Goal: Book appointment/travel/reservation

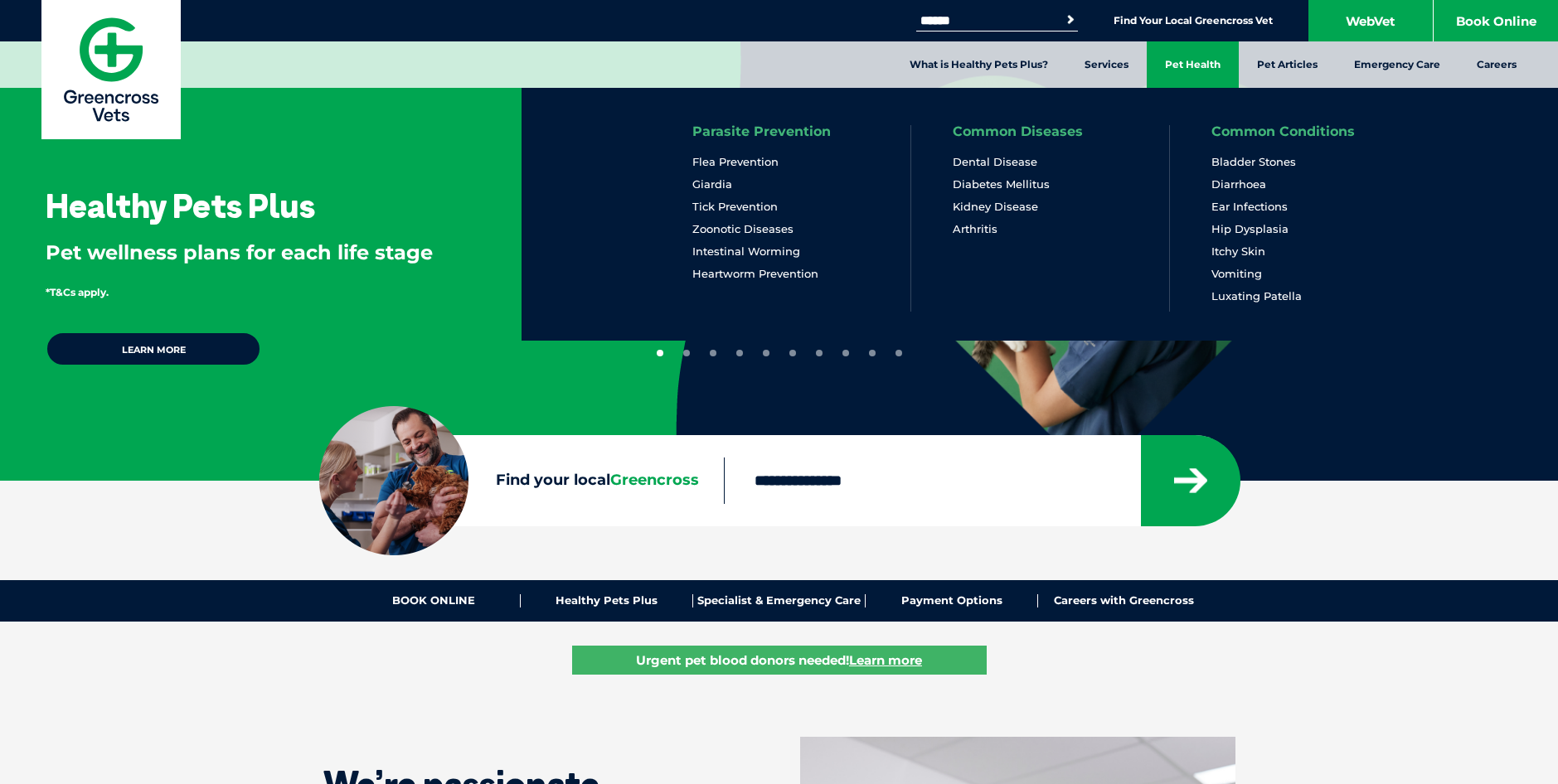
click at [1185, 65] on link "Pet Health" at bounding box center [1192, 65] width 92 height 47
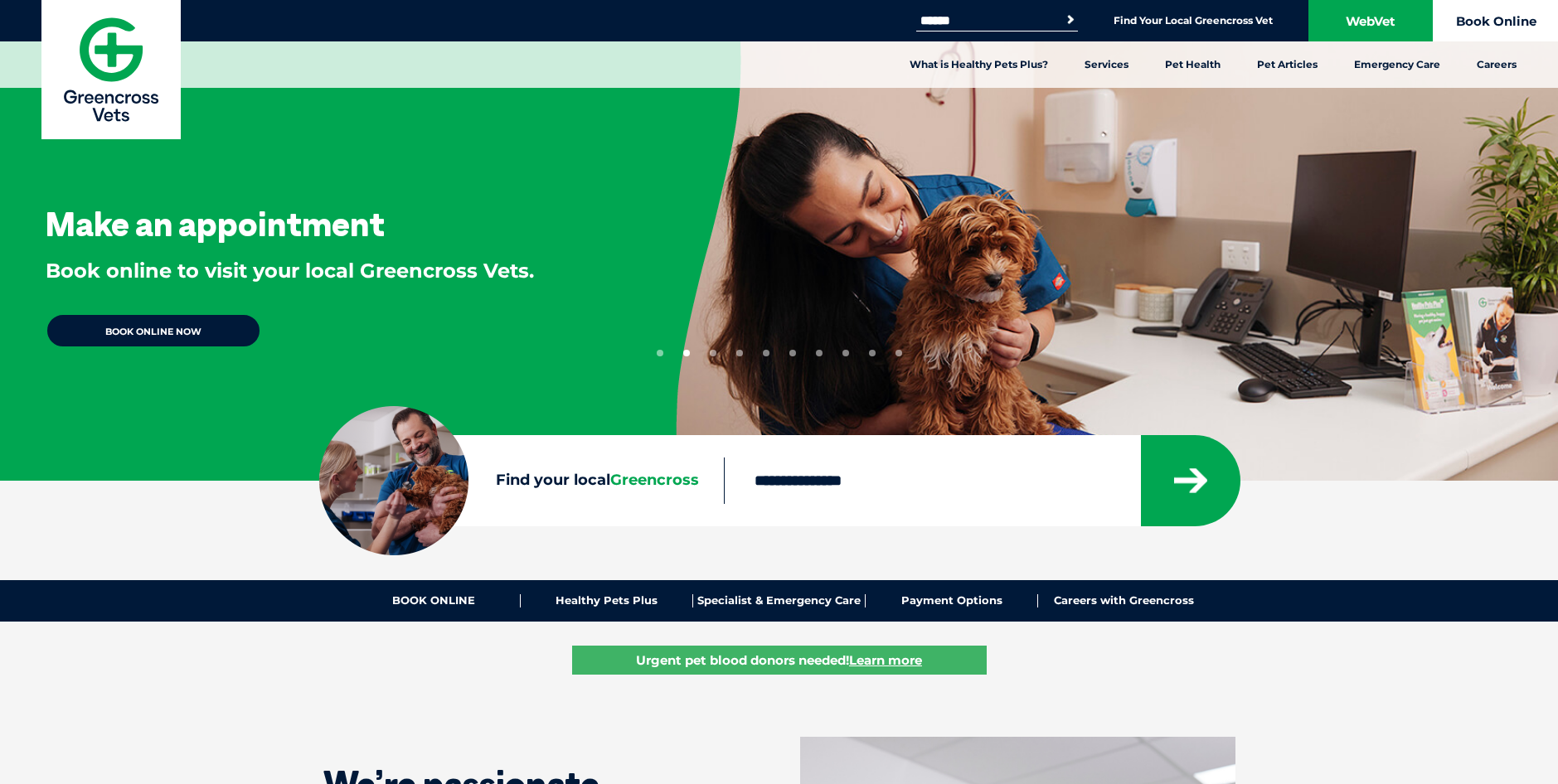
click at [1488, 27] on link "Book Online" at bounding box center [1495, 21] width 124 height 42
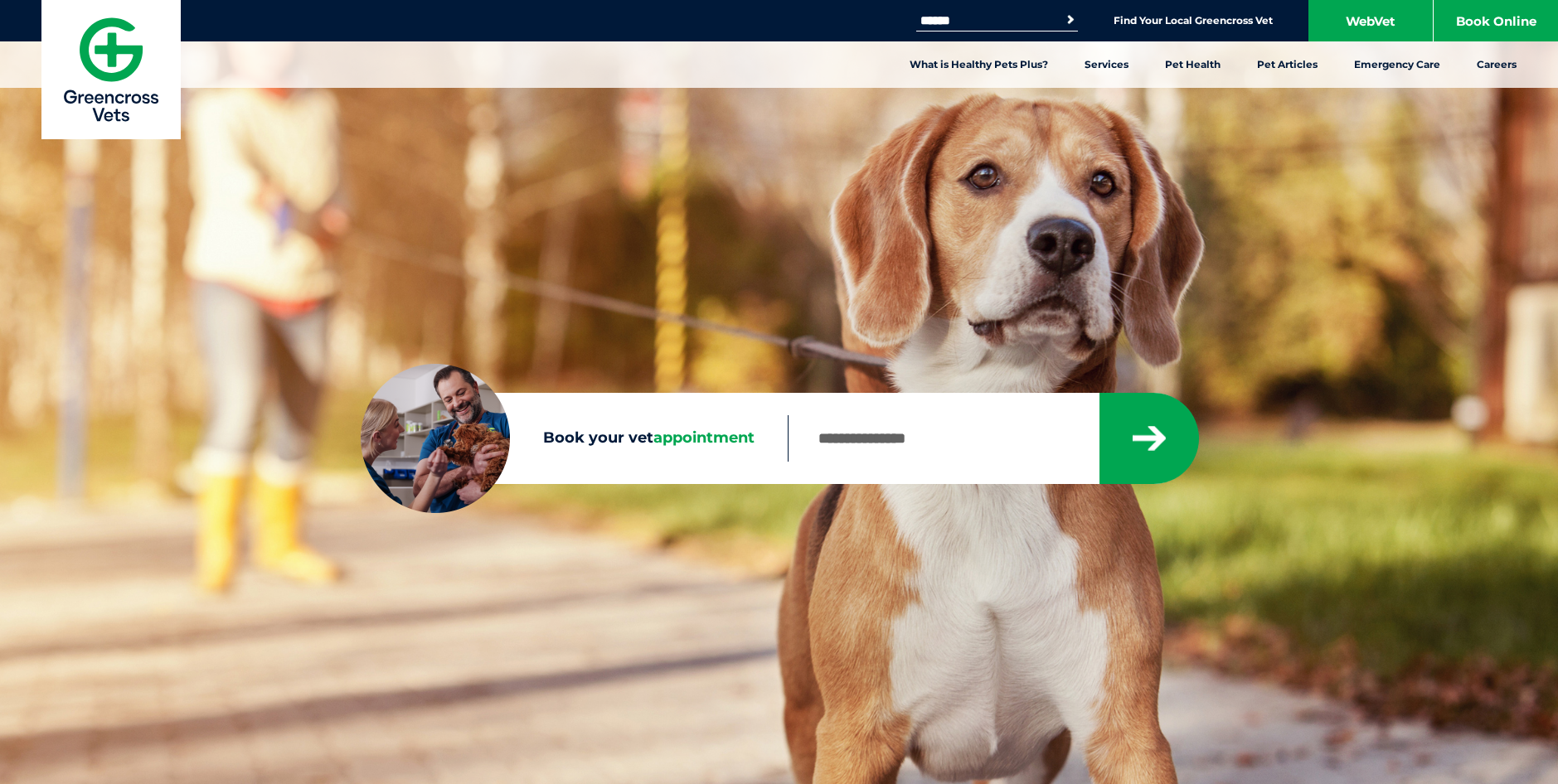
click at [943, 436] on input "Book your vet appointment" at bounding box center [943, 439] width 311 height 47
type input "****"
click at [1099, 393] on button "submit" at bounding box center [1148, 438] width 99 height 91
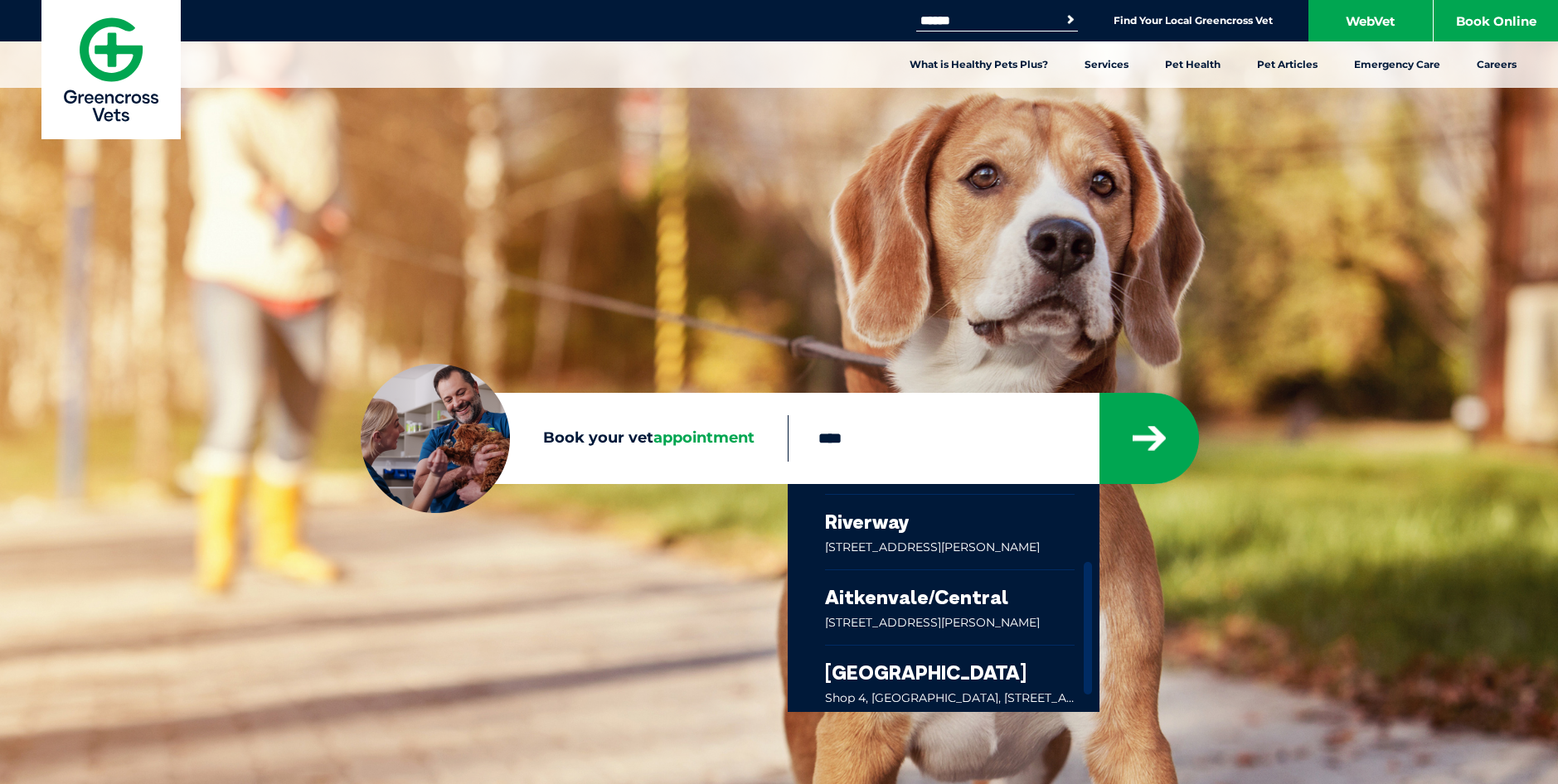
click at [942, 621] on link at bounding box center [950, 606] width 250 height 74
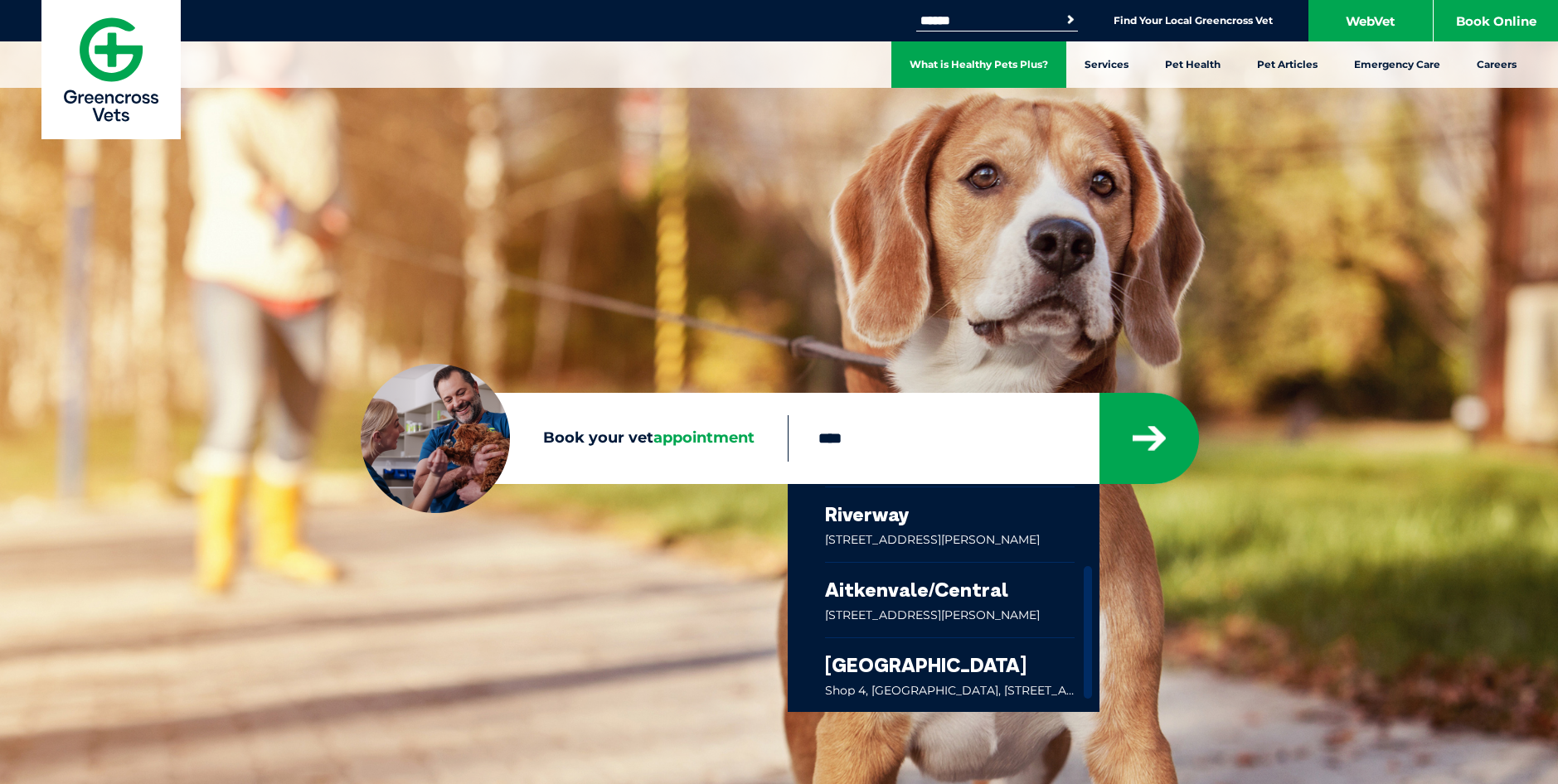
click at [1002, 70] on link "What is Healthy Pets Plus?" at bounding box center [979, 65] width 175 height 47
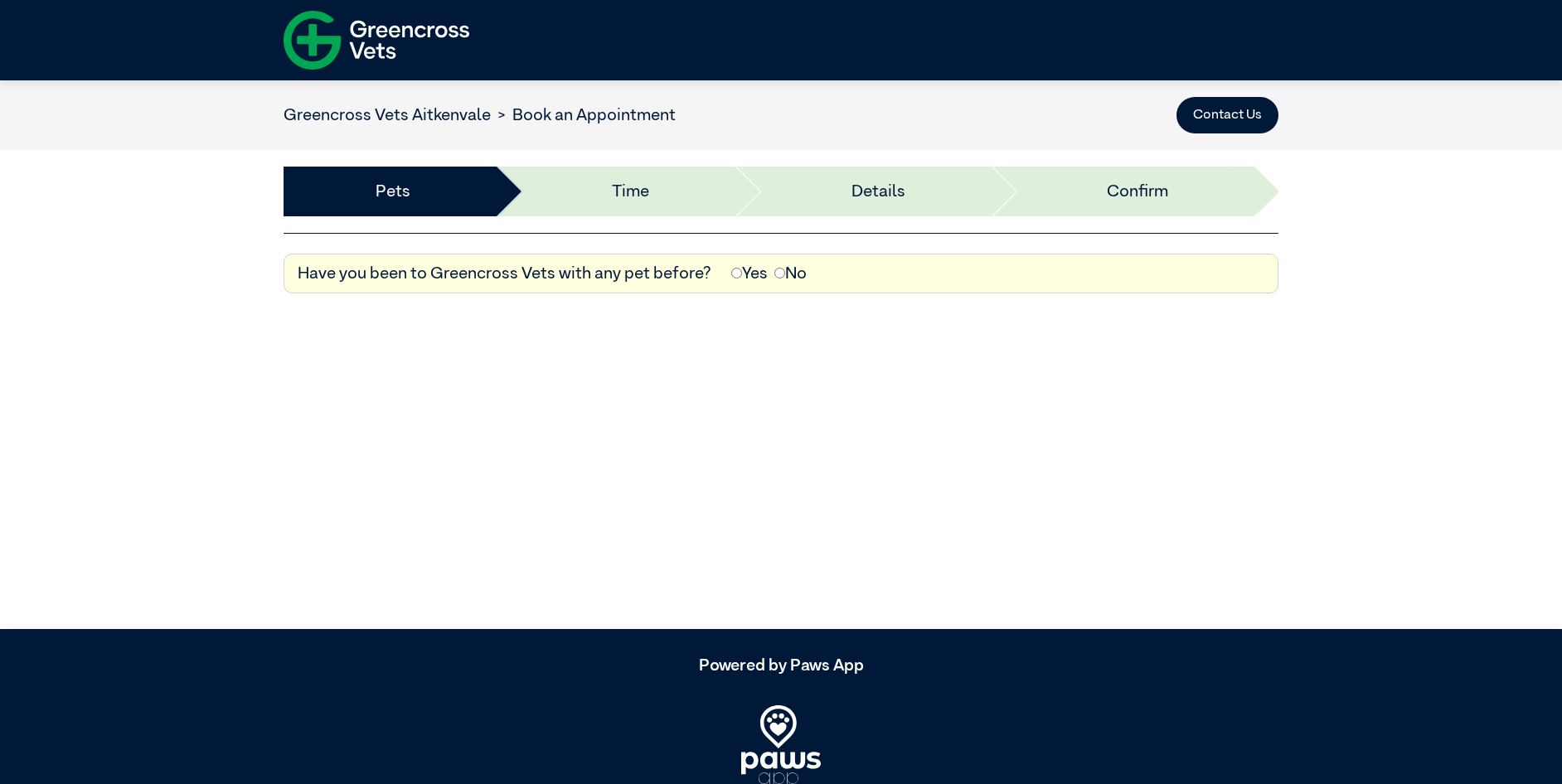
click at [748, 278] on label "Yes" at bounding box center [749, 274] width 37 height 25
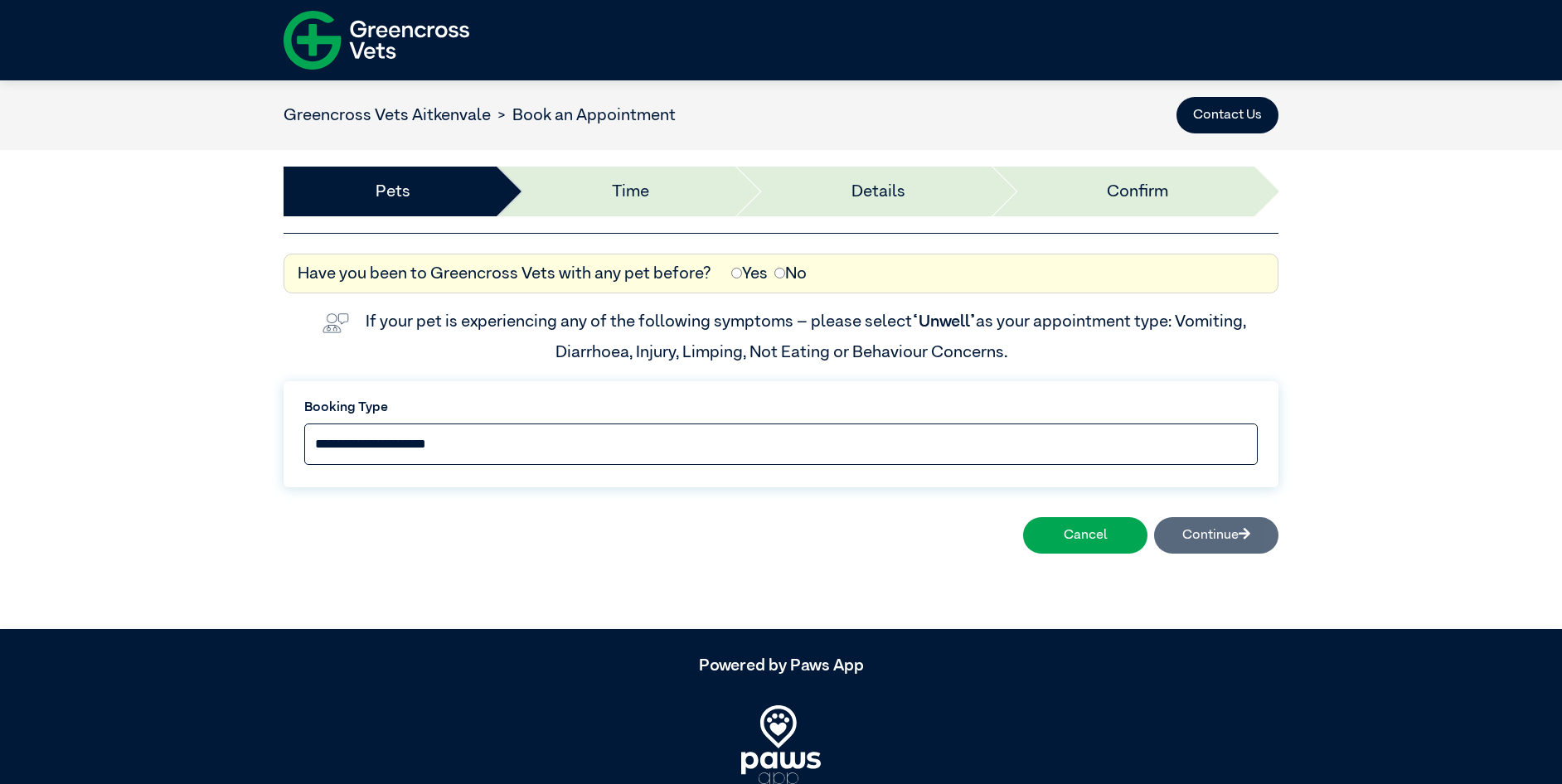
click at [605, 435] on select "**********" at bounding box center [781, 445] width 953 height 42
select select "*****"
click at [305, 424] on select "**********" at bounding box center [781, 445] width 953 height 42
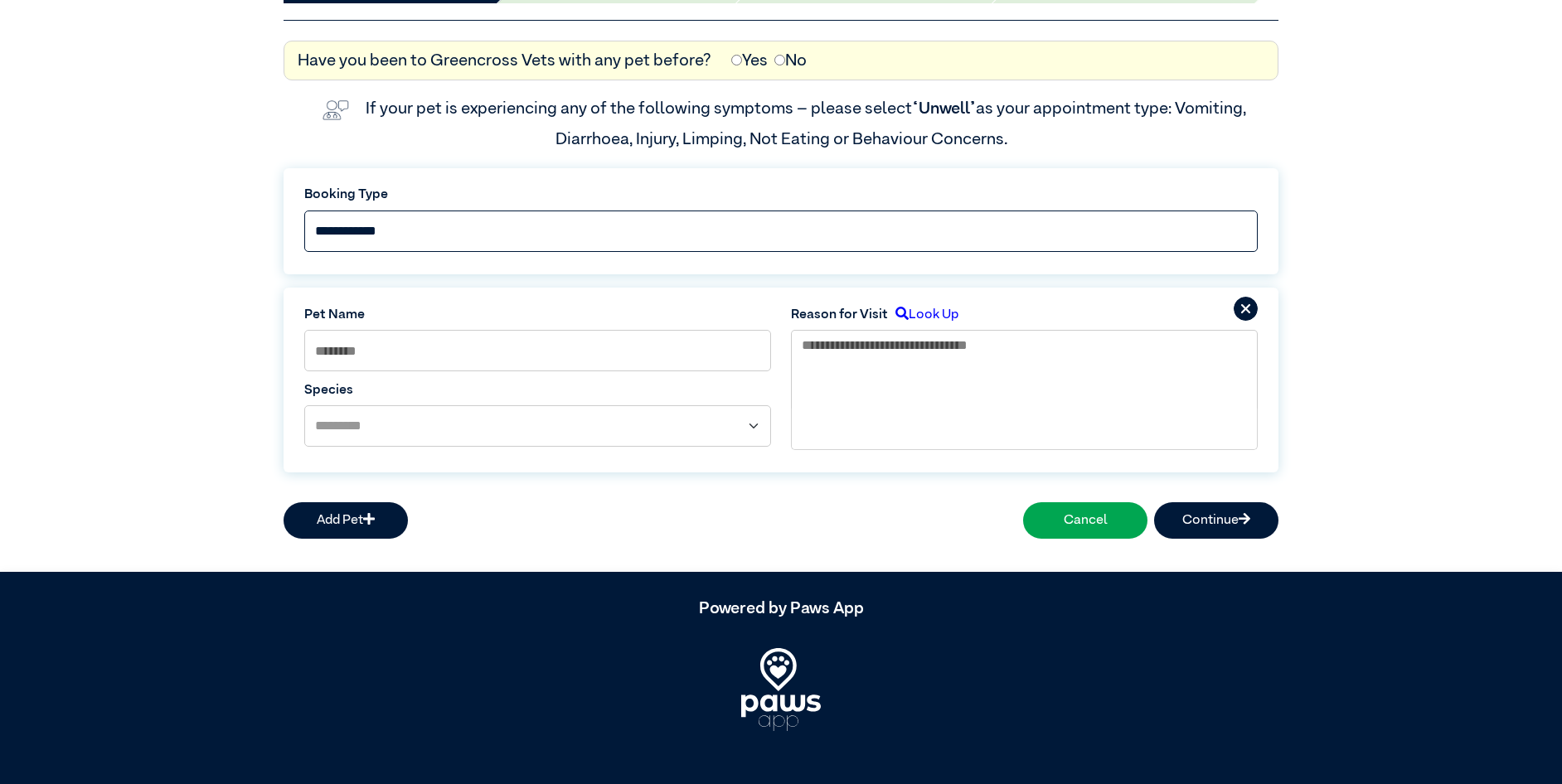
scroll to position [223, 0]
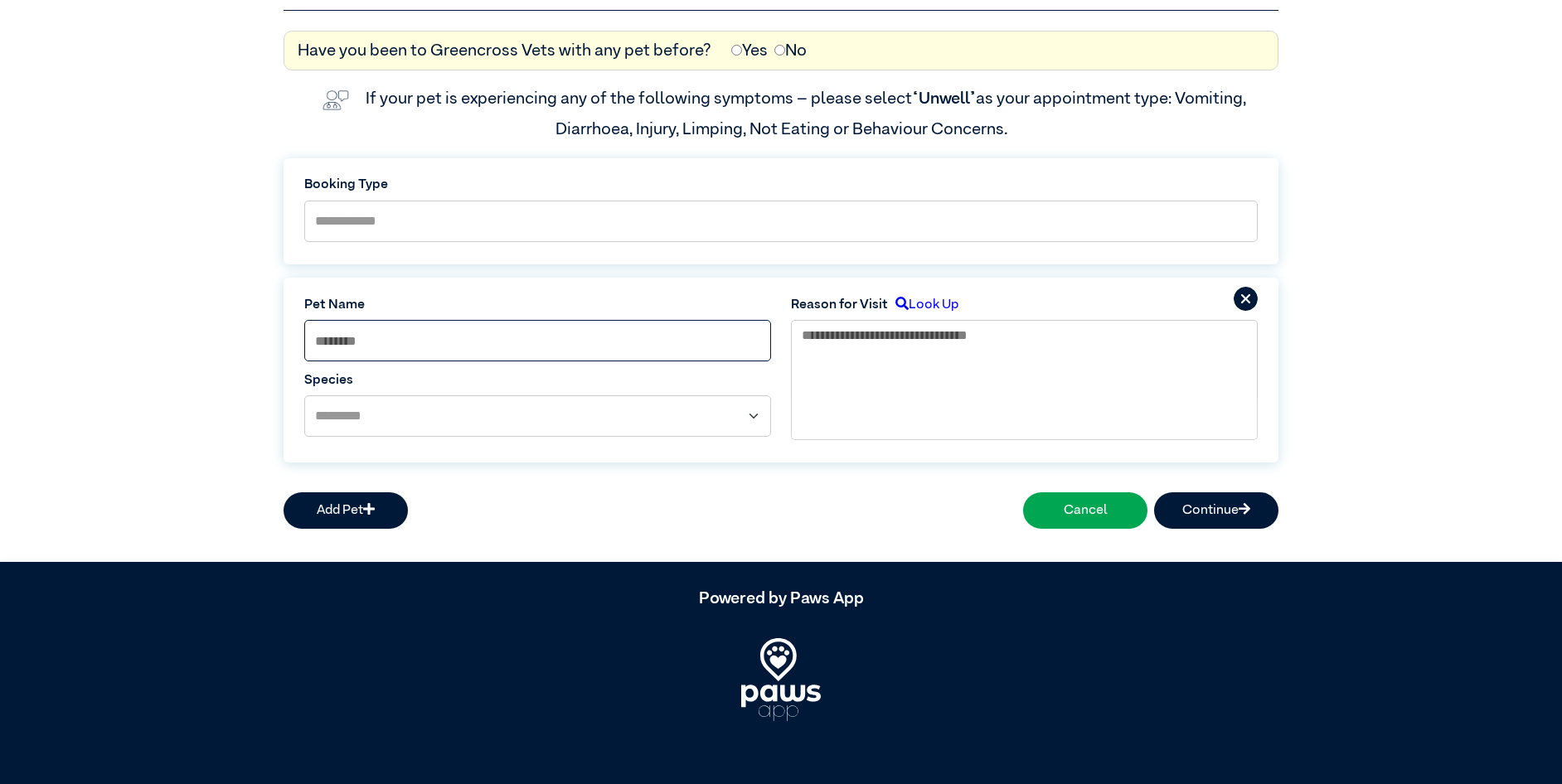
click at [540, 352] on input at bounding box center [537, 340] width 466 height 42
type input "***"
click at [557, 426] on select "**********" at bounding box center [537, 416] width 466 height 42
select select "*****"
click at [305, 395] on select "**********" at bounding box center [537, 416] width 466 height 42
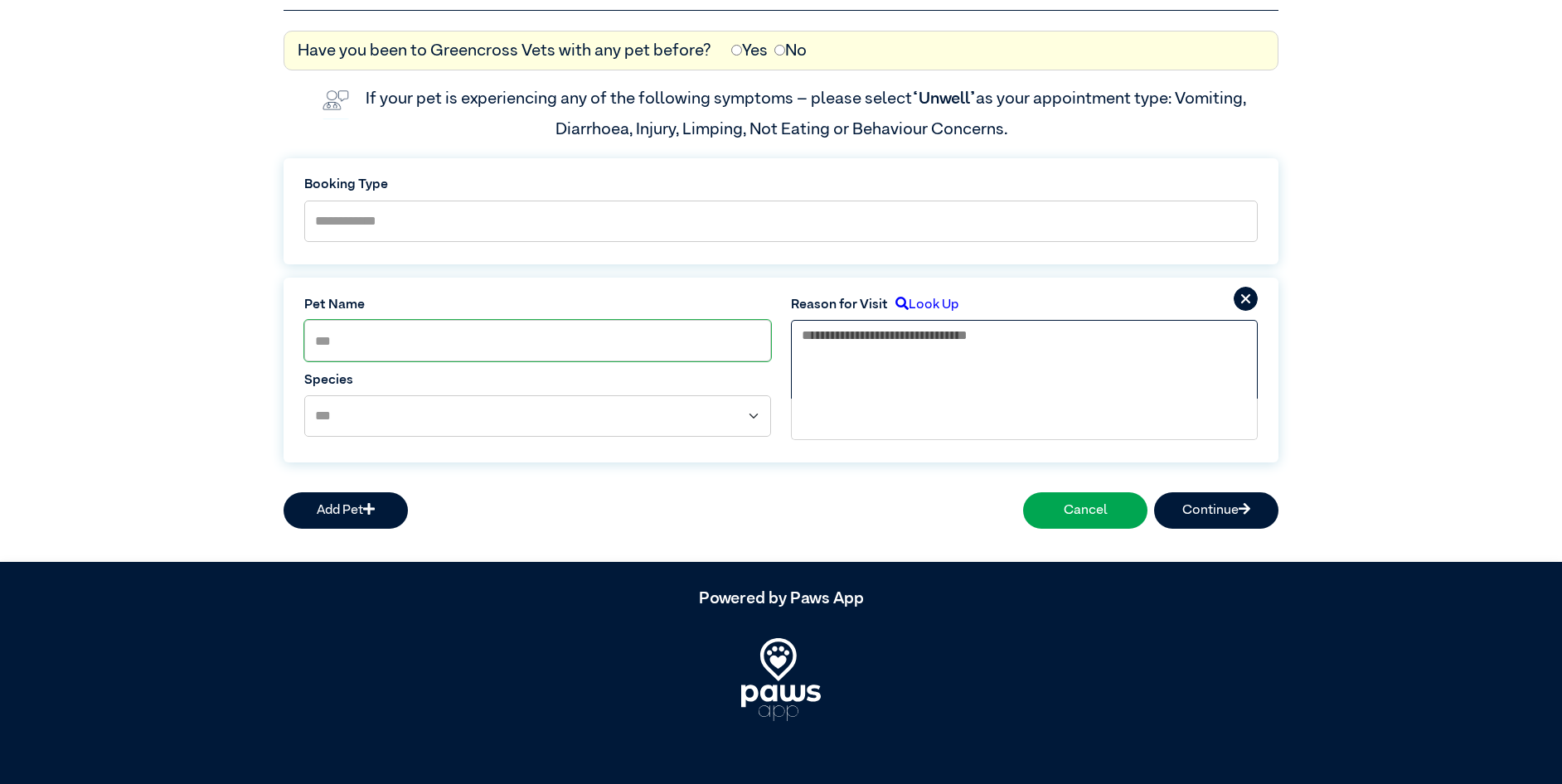
click at [899, 354] on textarea at bounding box center [1024, 358] width 466 height 78
click at [1236, 508] on button "Continue" at bounding box center [1216, 510] width 124 height 37
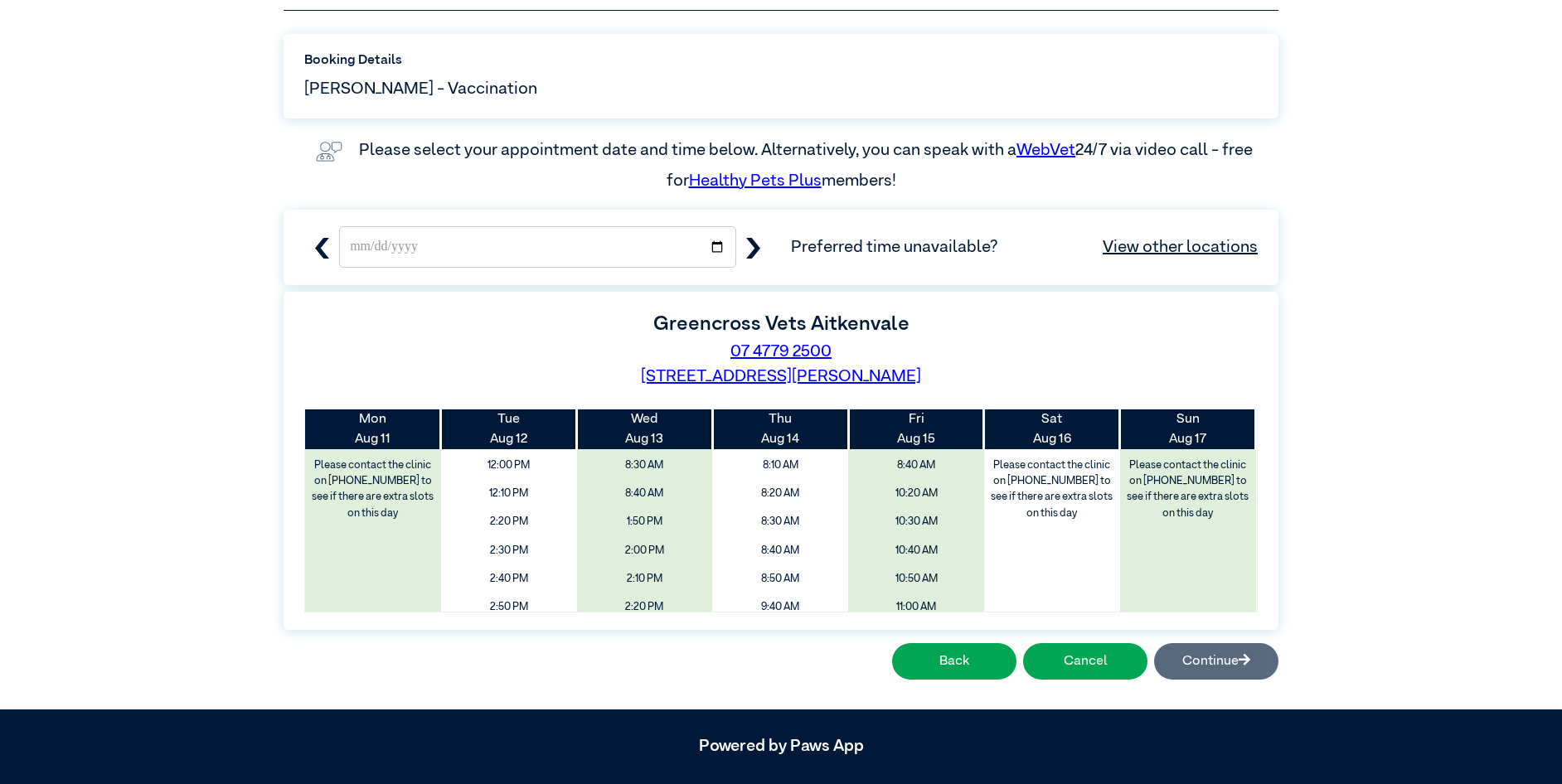
scroll to position [306, 0]
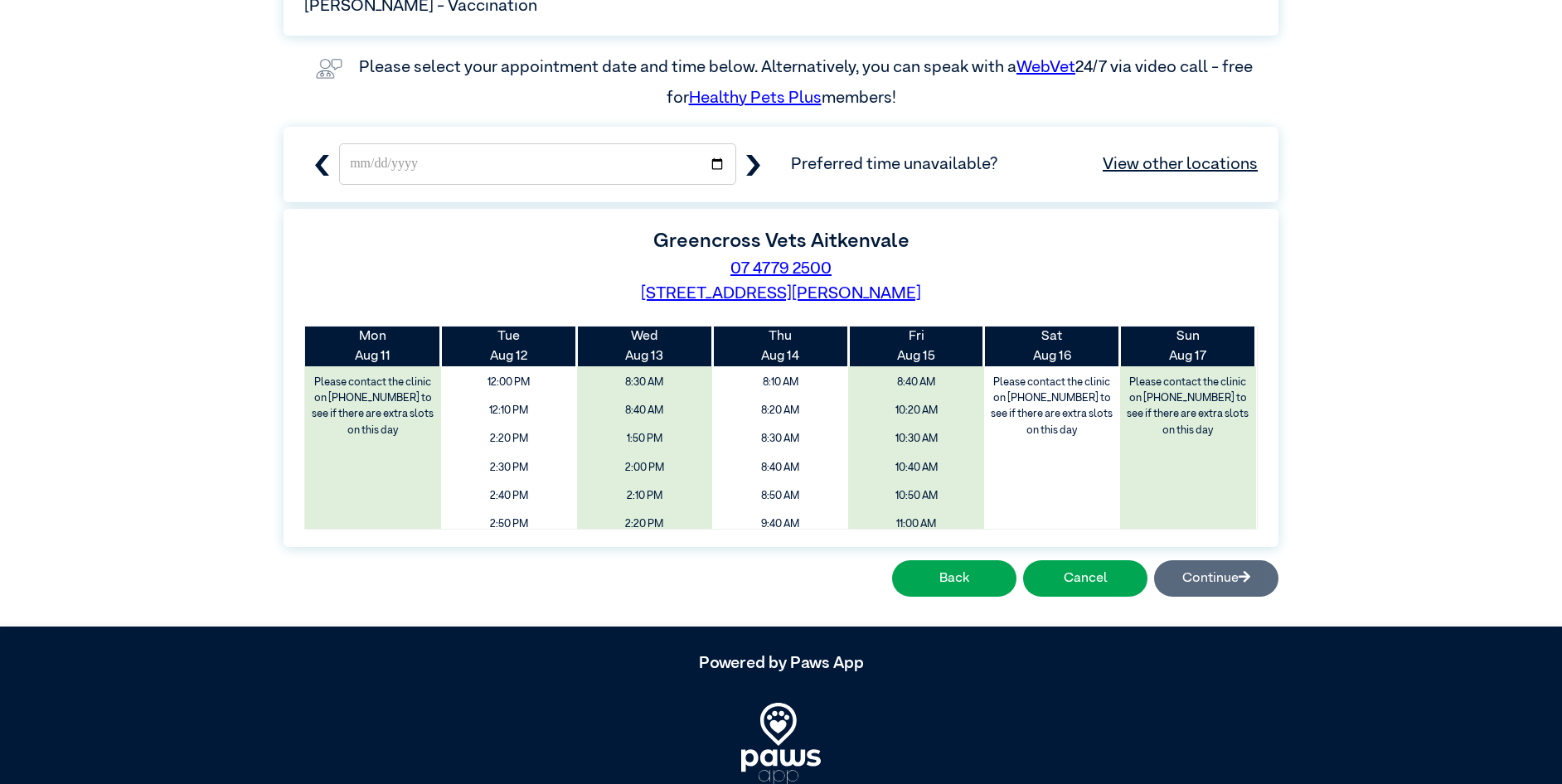
click at [758, 164] on icon "button" at bounding box center [753, 165] width 14 height 21
click at [763, 168] on icon "button" at bounding box center [753, 165] width 21 height 21
click at [757, 169] on icon "button" at bounding box center [753, 165] width 14 height 21
type input "**********"
click at [905, 518] on span "9:00 AM" at bounding box center [916, 524] width 162 height 32
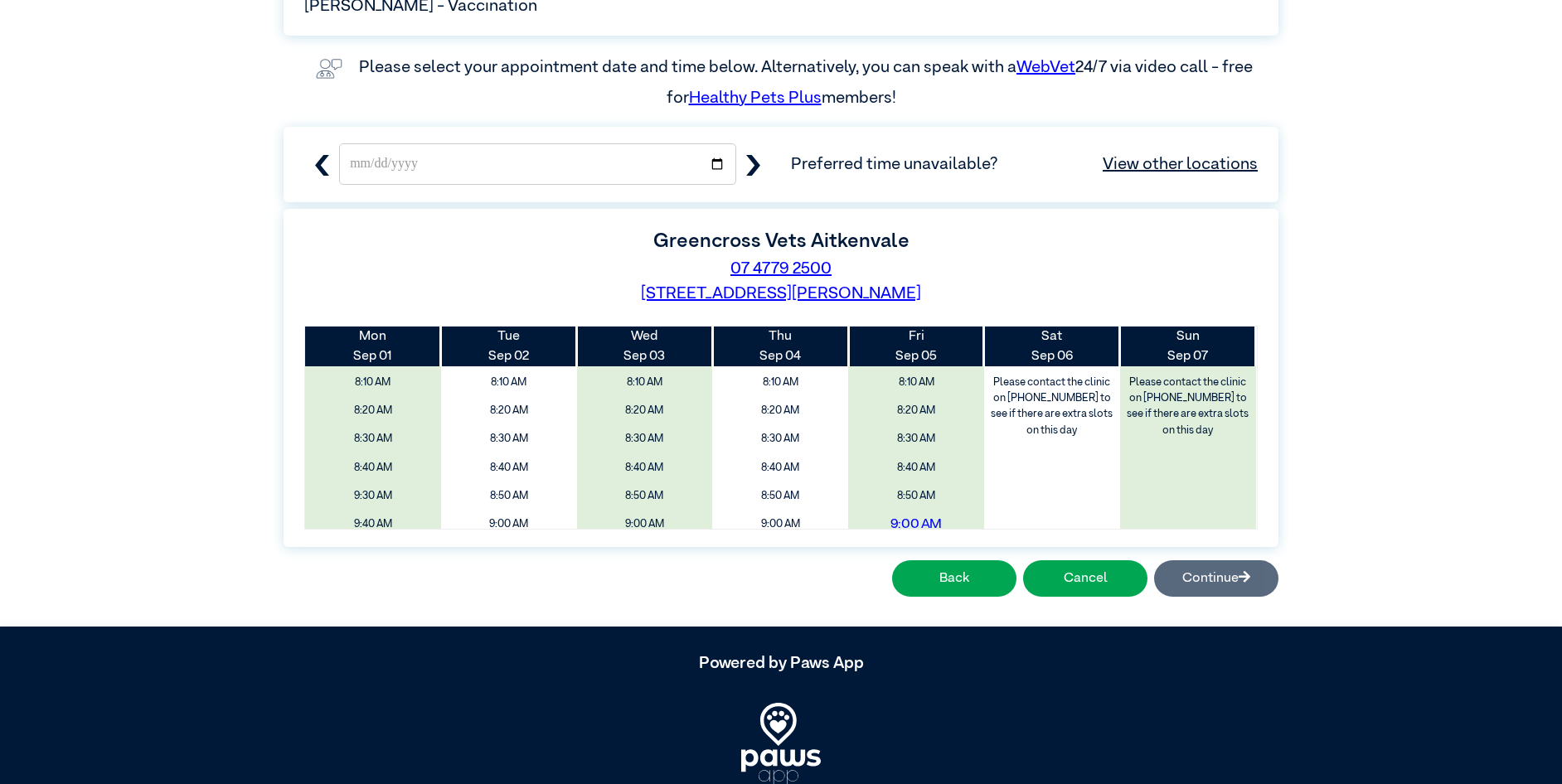
scroll to position [67, 0]
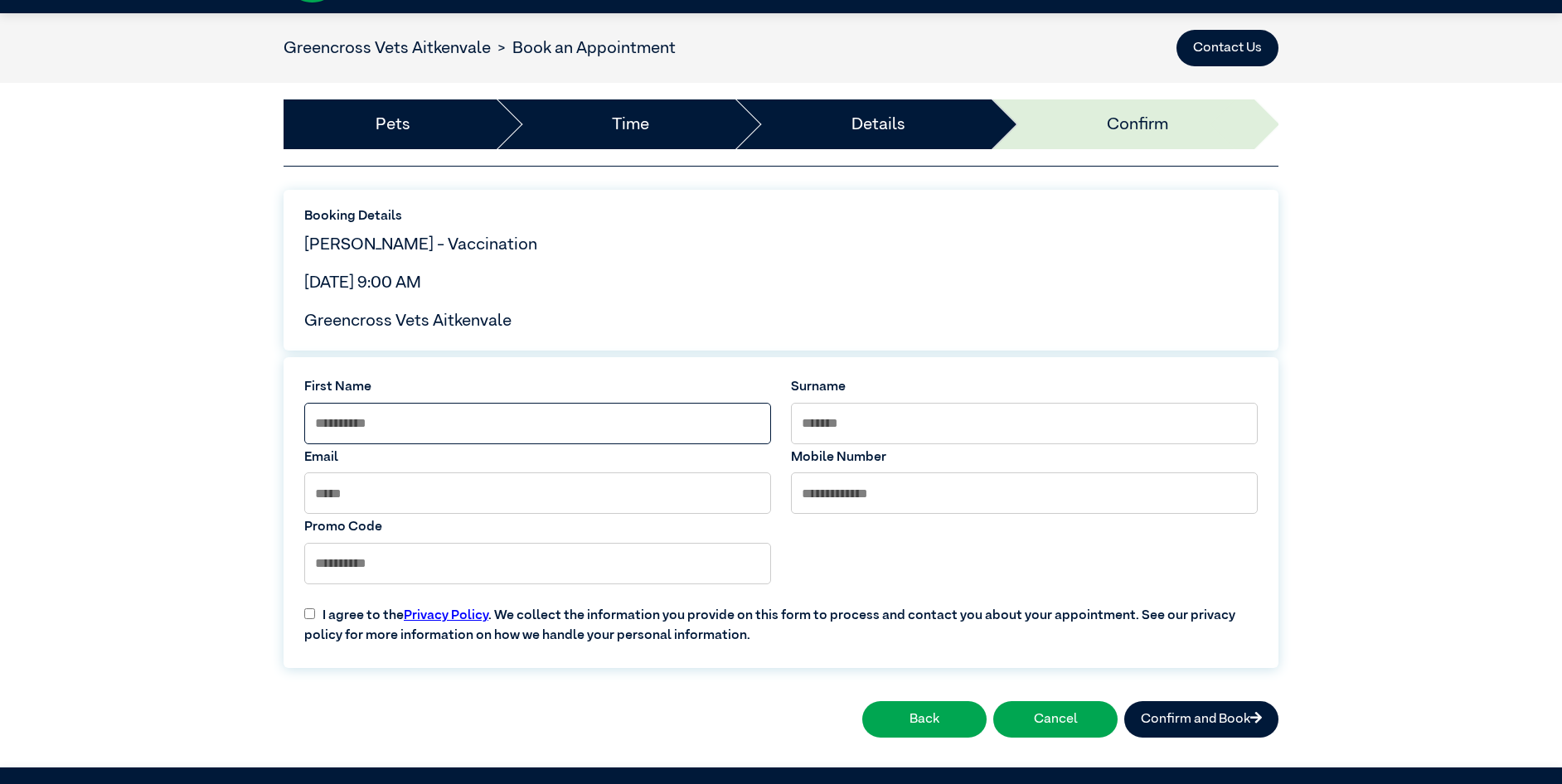
click at [562, 417] on input at bounding box center [537, 424] width 466 height 42
type input "******"
type input "*****"
click at [537, 480] on input at bounding box center [537, 493] width 466 height 42
type input "**********"
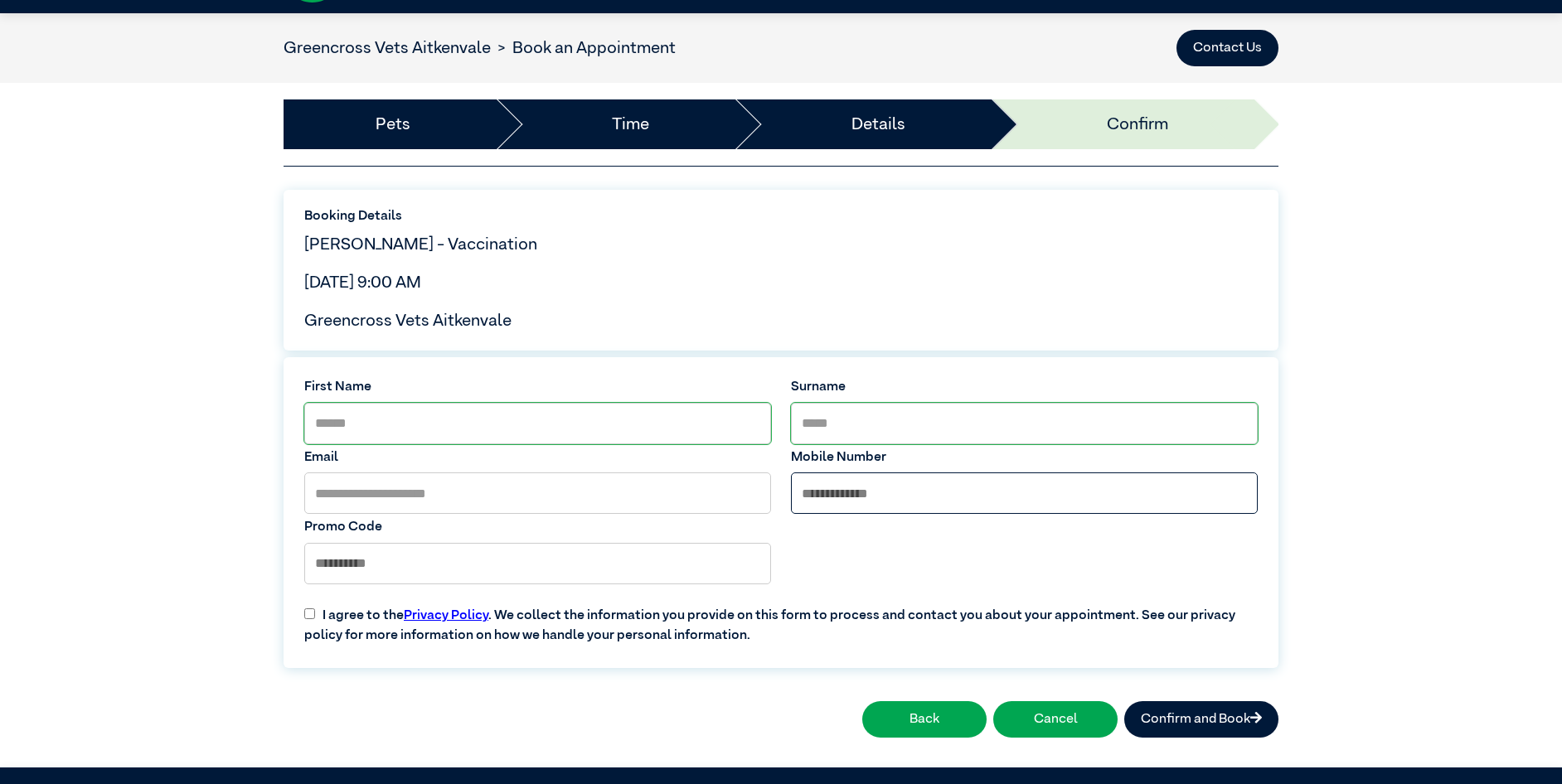
click at [872, 487] on input "tel" at bounding box center [1024, 493] width 466 height 42
type input "**********"
click at [969, 574] on div "**********" at bounding box center [781, 510] width 973 height 280
click at [1205, 722] on button "Confirm and Book" at bounding box center [1201, 719] width 154 height 37
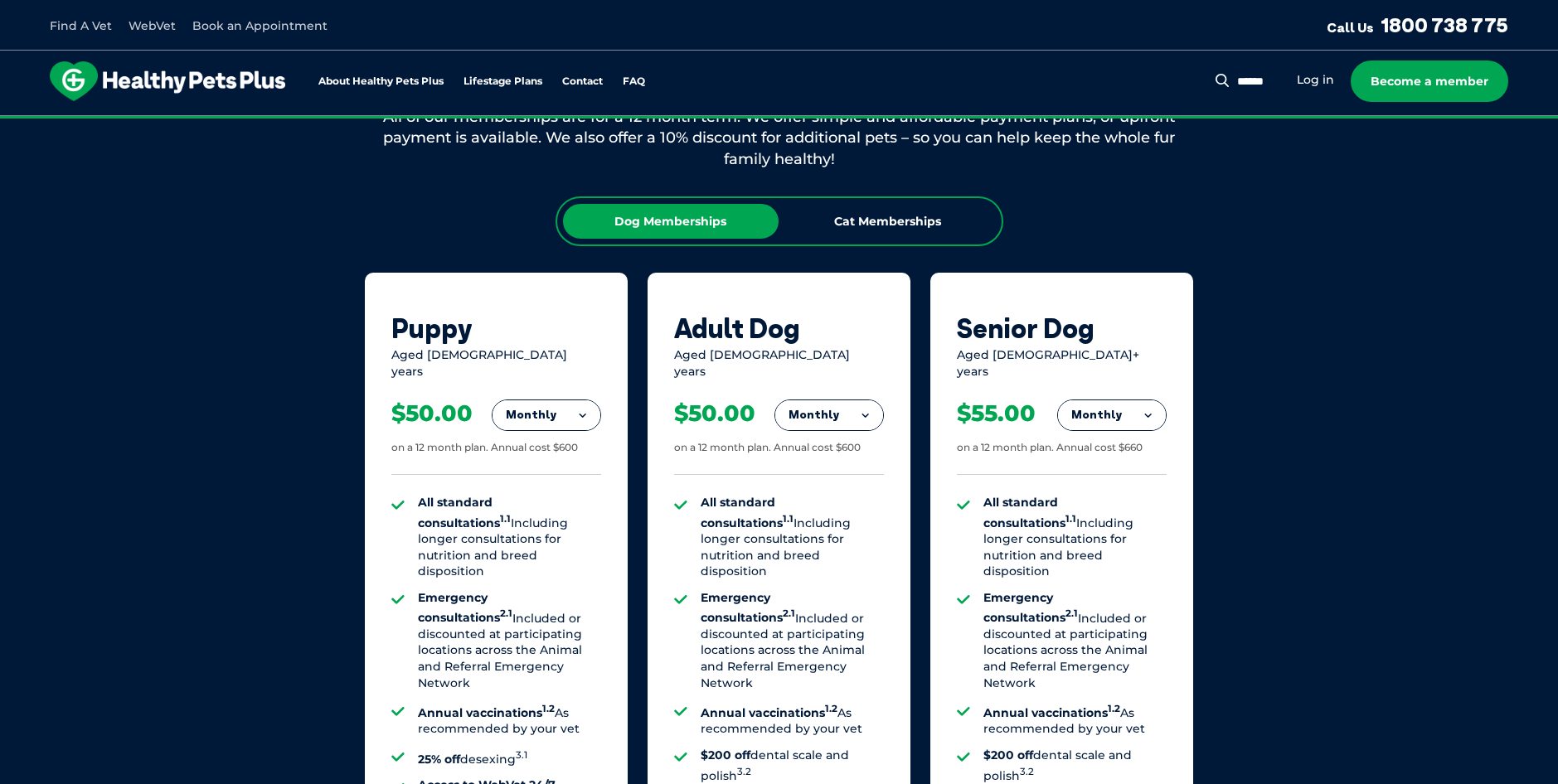
scroll to position [994, 0]
click at [853, 405] on button "Monthly" at bounding box center [829, 415] width 108 height 30
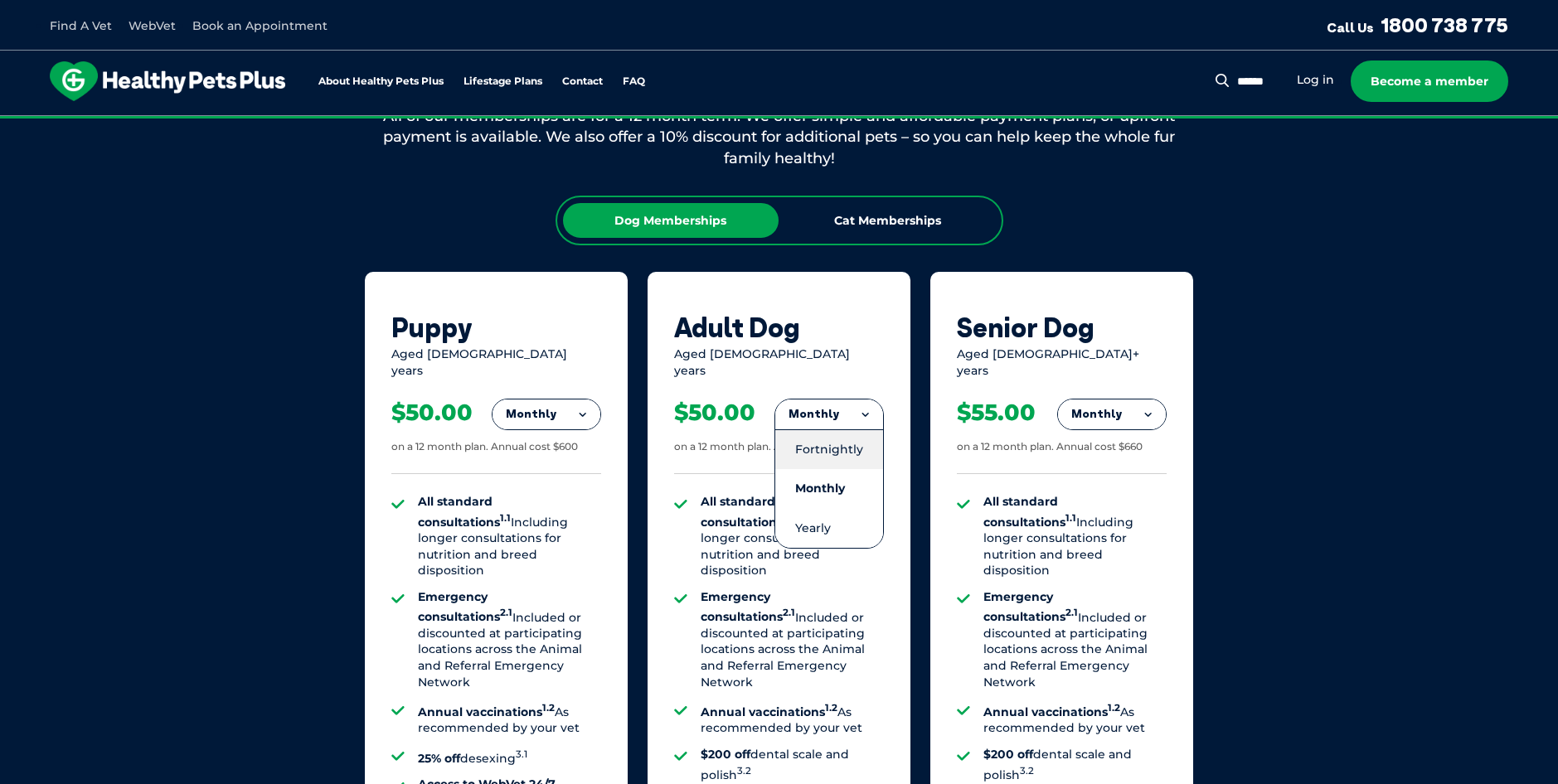
click at [847, 432] on li "Fortnightly" at bounding box center [829, 450] width 108 height 40
click at [844, 400] on button "Fortnightly" at bounding box center [824, 415] width 117 height 30
click at [831, 469] on li "Monthly" at bounding box center [824, 488] width 117 height 39
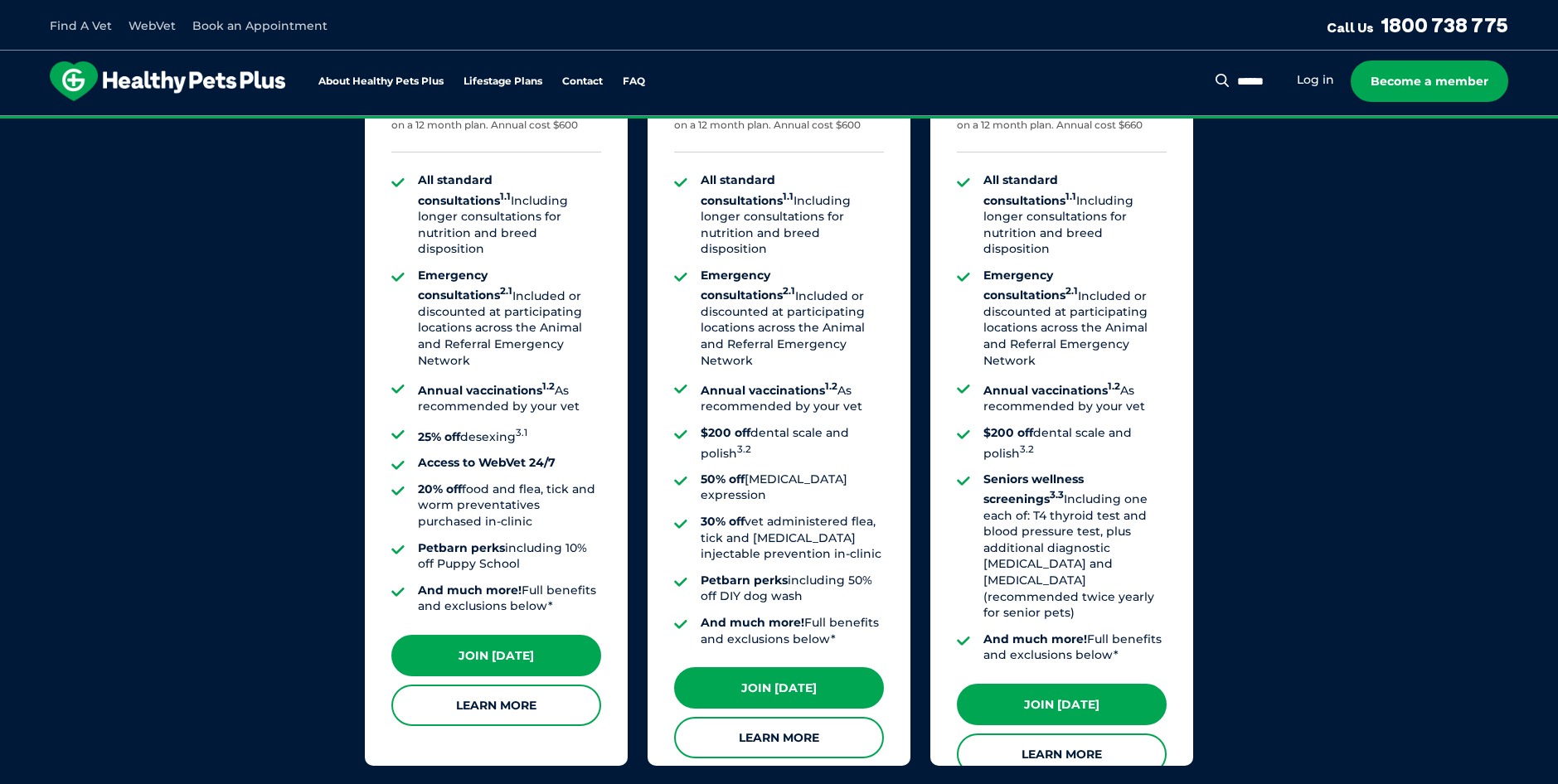
scroll to position [1409, 0]
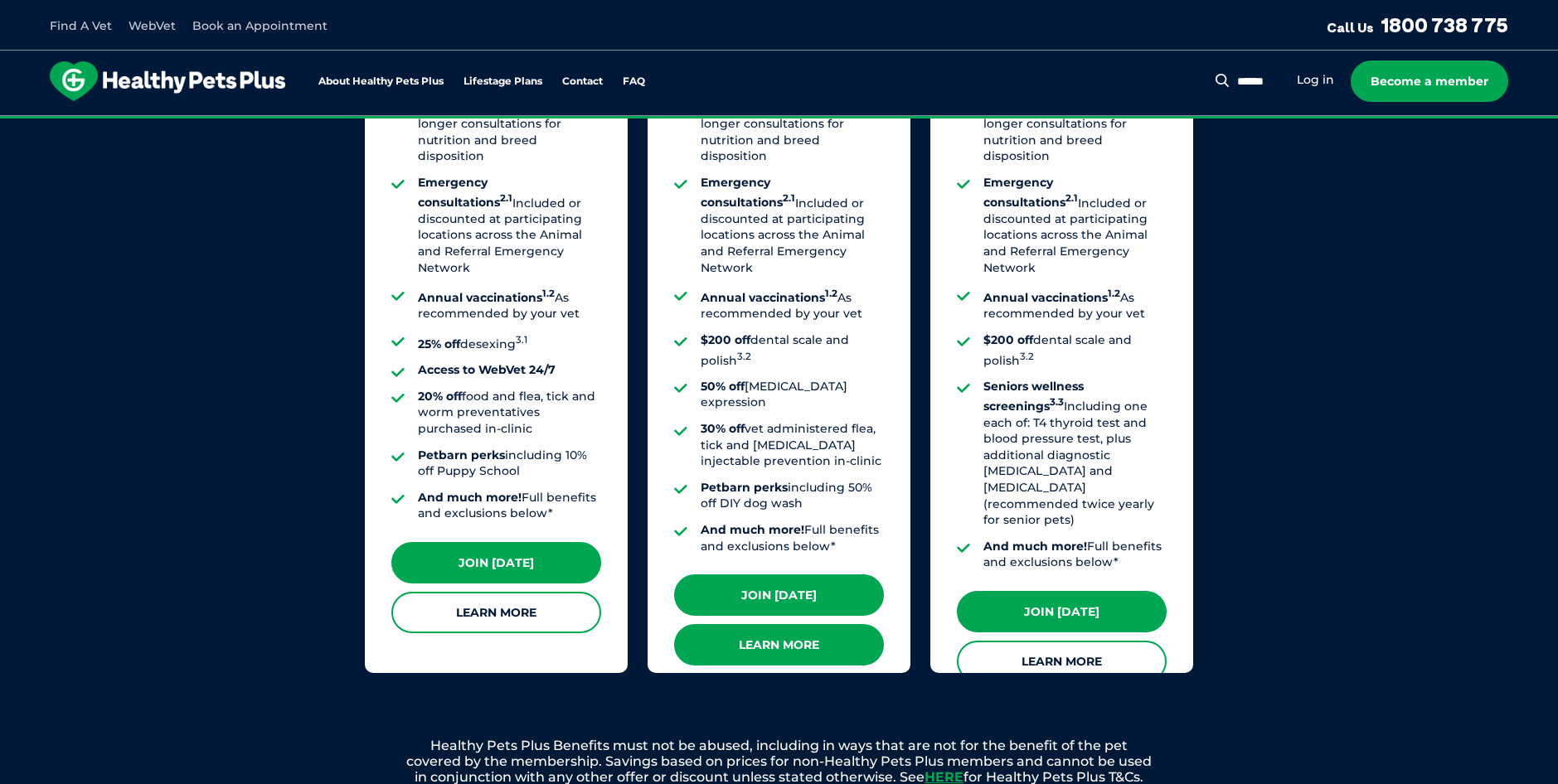
click at [793, 624] on link "Learn More" at bounding box center [779, 645] width 209 height 42
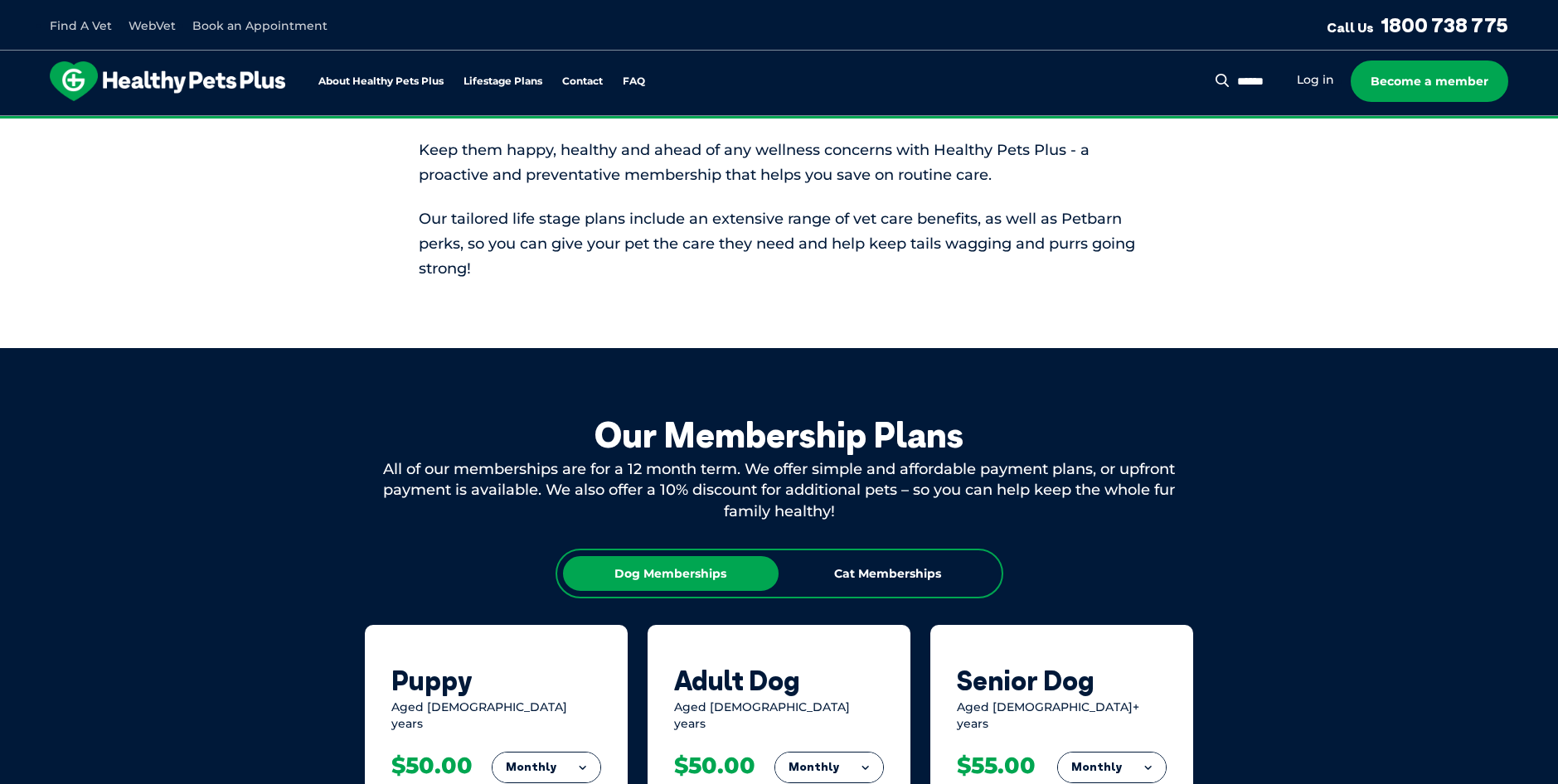
scroll to position [497, 0]
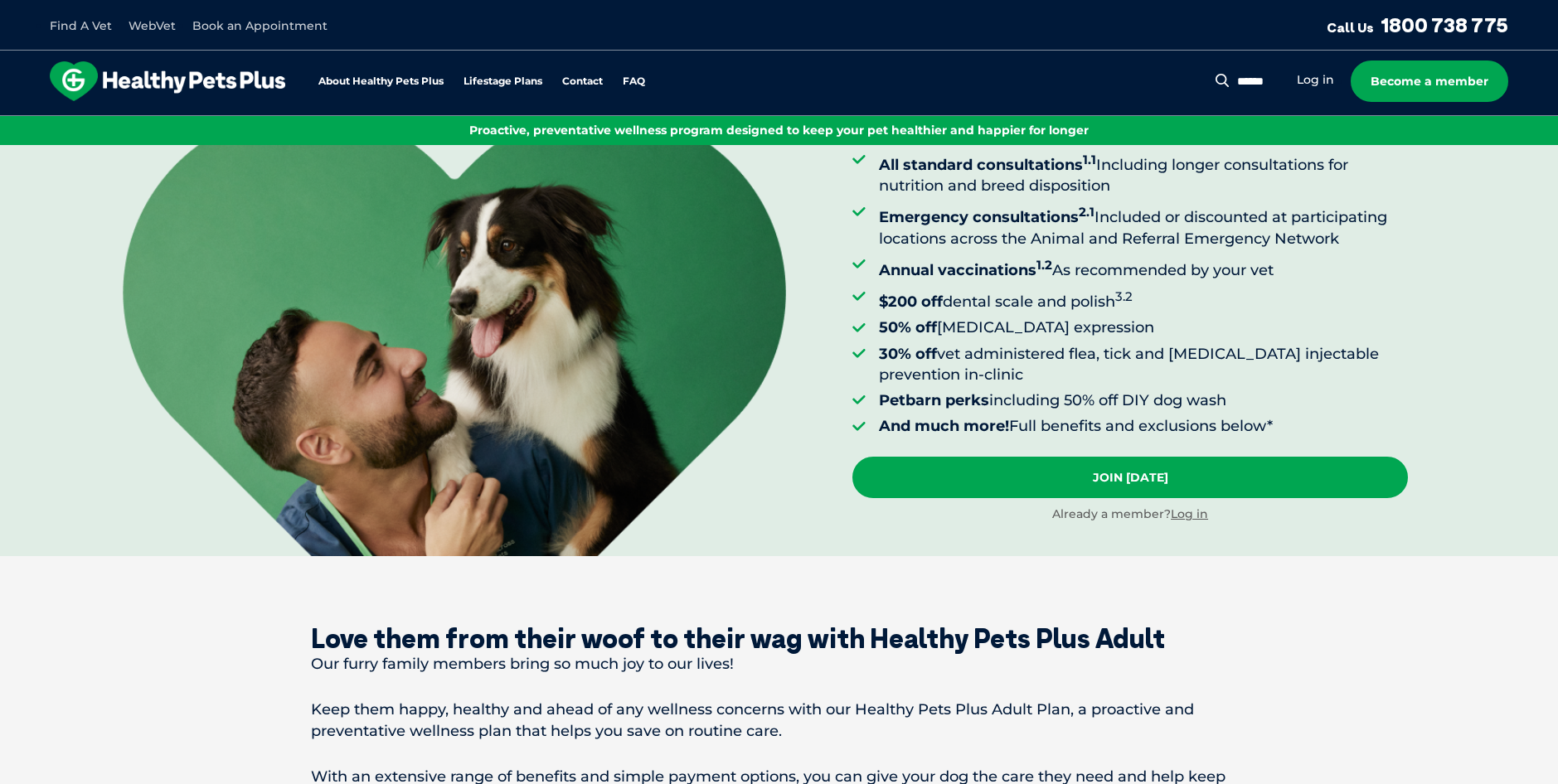
scroll to position [166, 0]
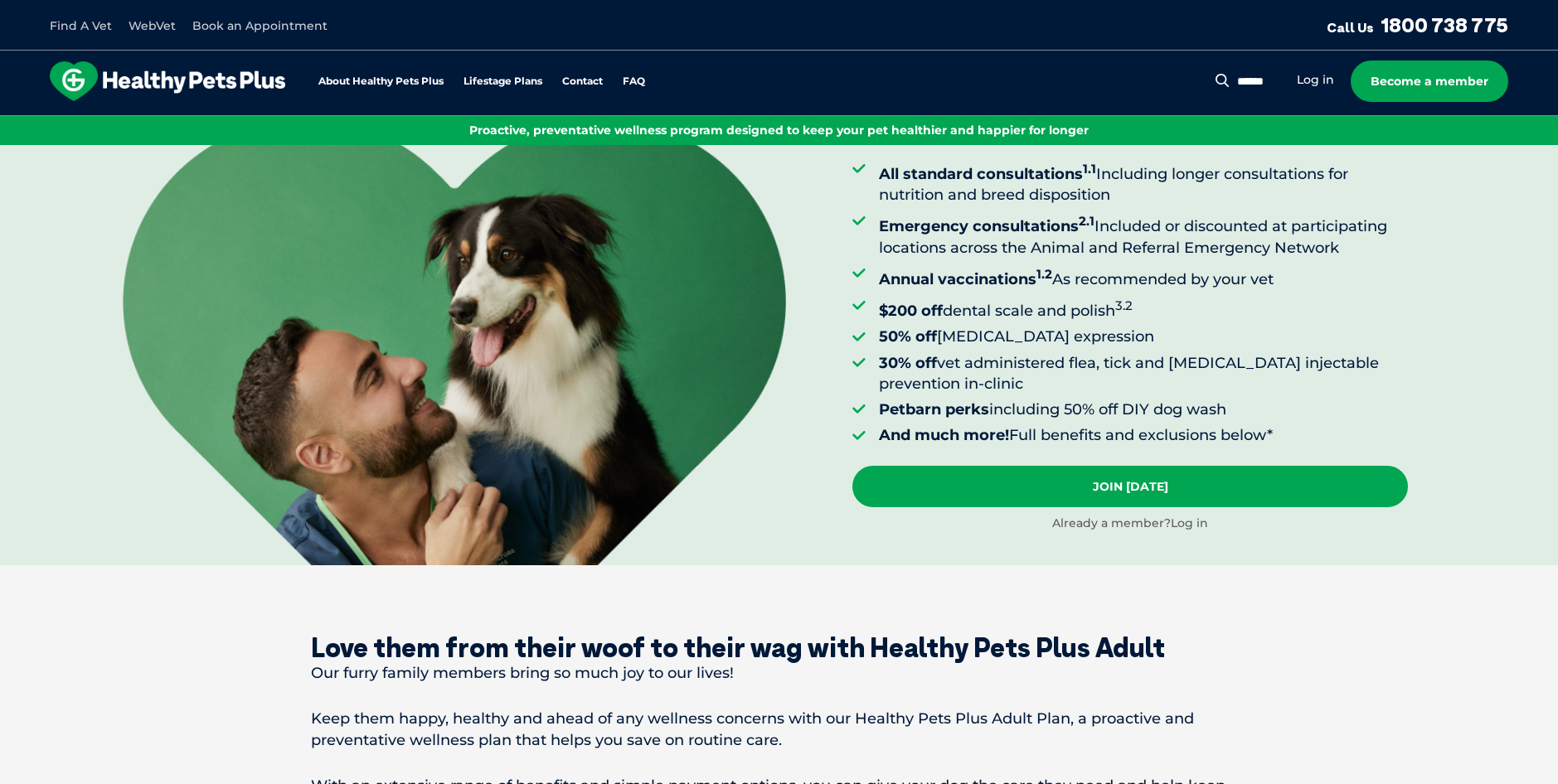
click at [1193, 517] on link "Log in" at bounding box center [1189, 523] width 38 height 15
click at [1192, 521] on link "Log in" at bounding box center [1189, 523] width 38 height 15
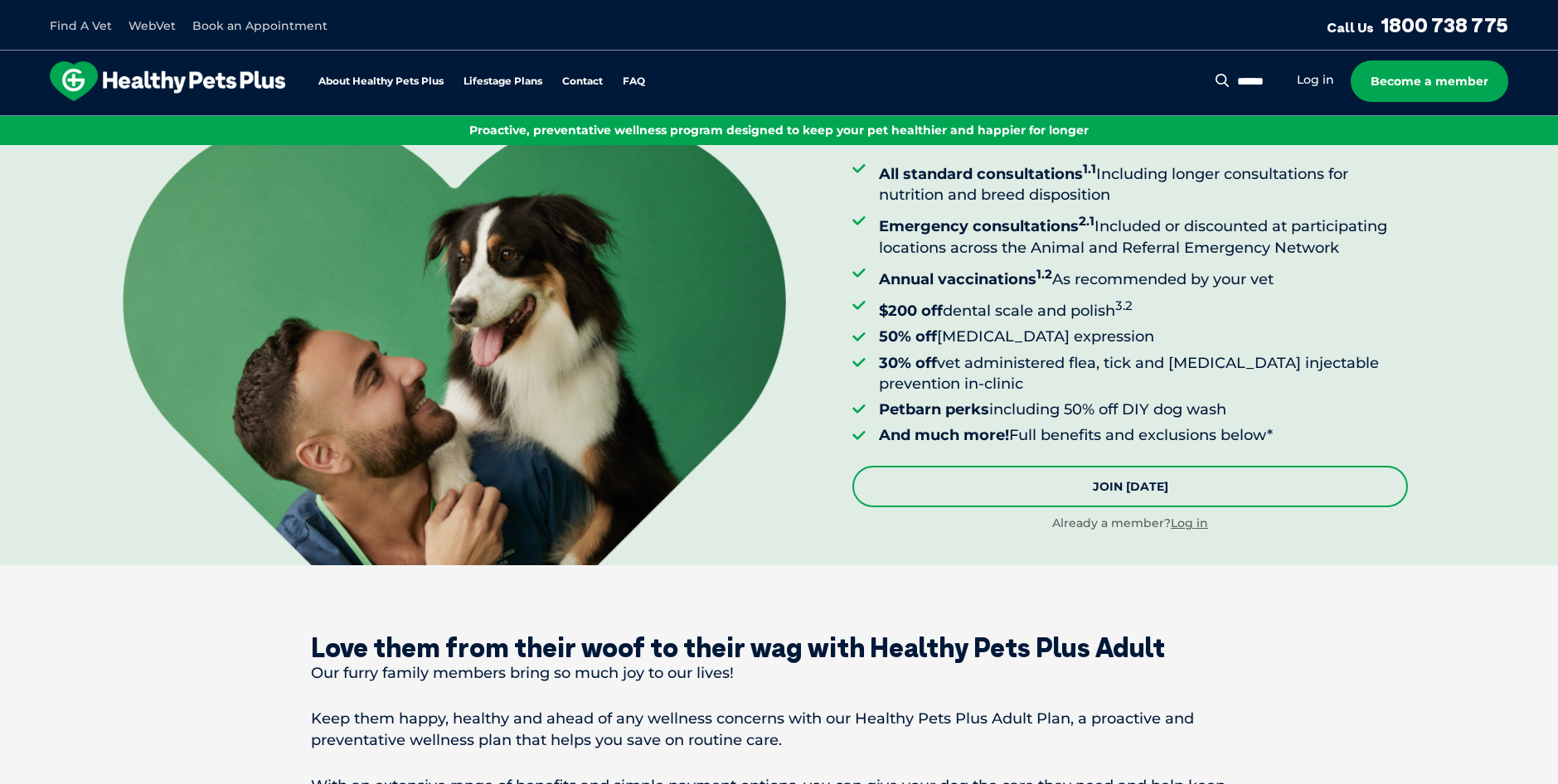
click at [1028, 478] on link "Join [DATE]" at bounding box center [1130, 486] width 556 height 42
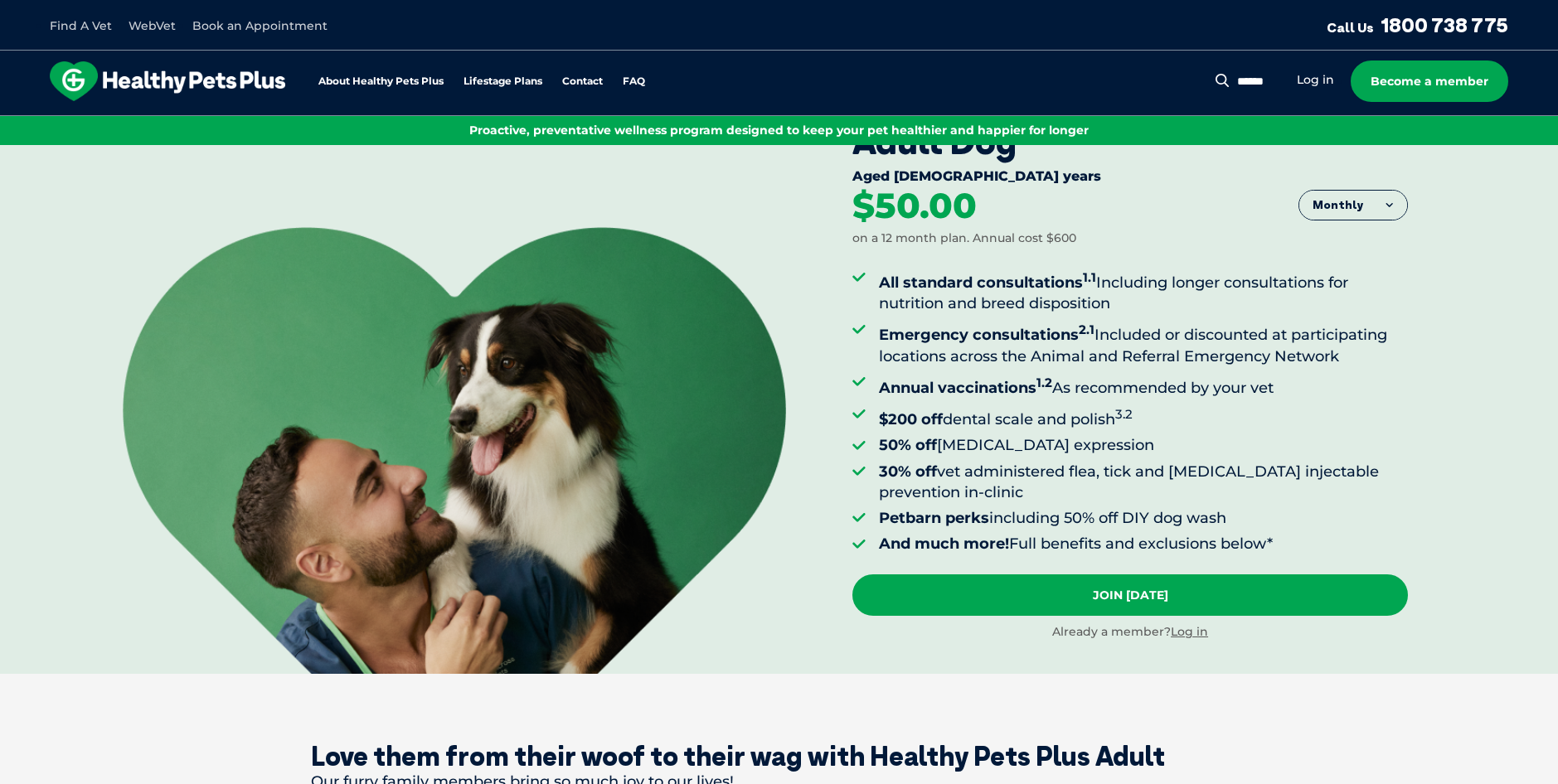
scroll to position [83, 0]
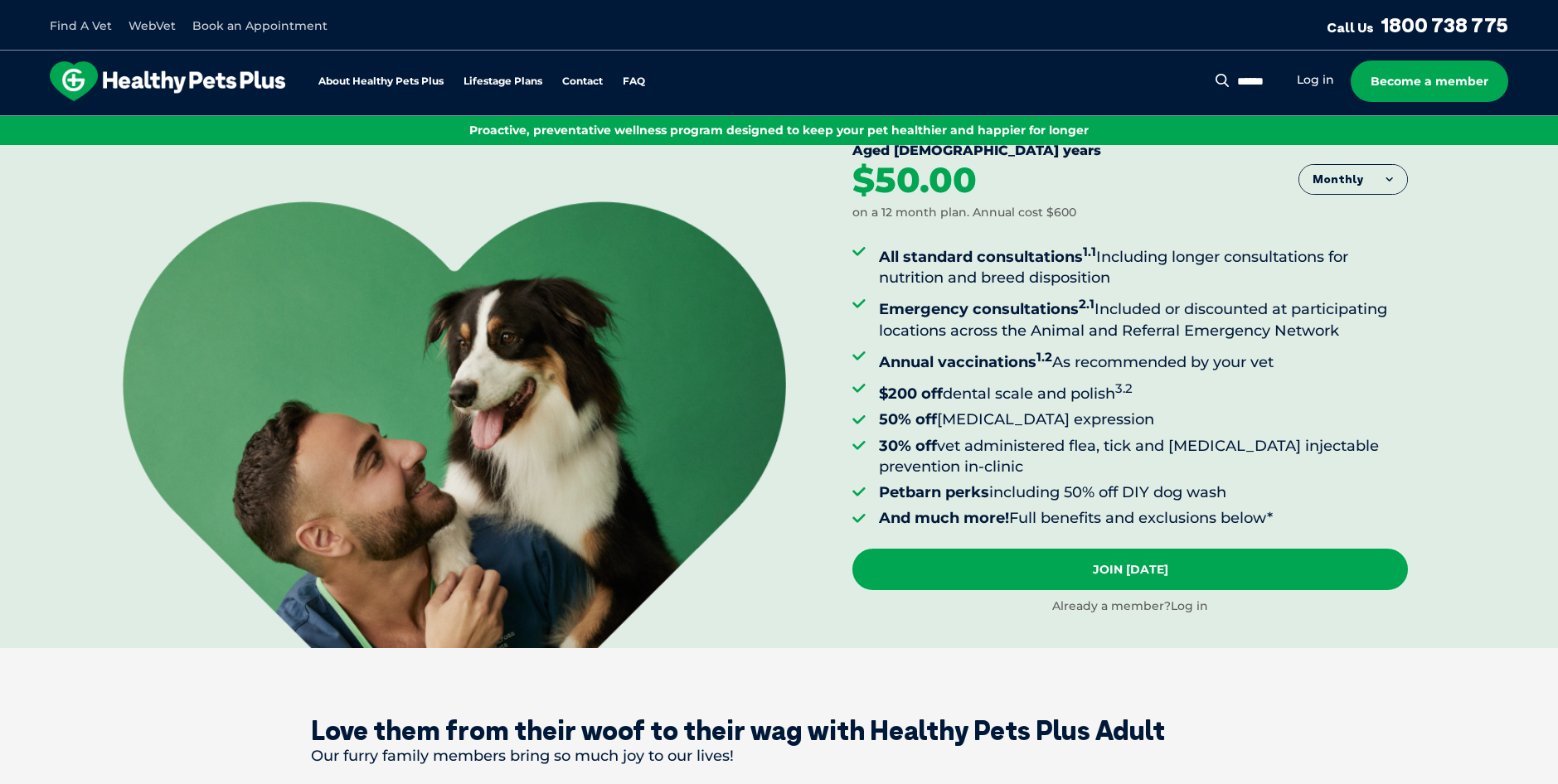
click at [1202, 611] on link "Log in" at bounding box center [1189, 606] width 38 height 15
click at [914, 342] on ul "All standard consultations 1.1 Including longer consultations for nutrition and…" at bounding box center [1130, 384] width 556 height 288
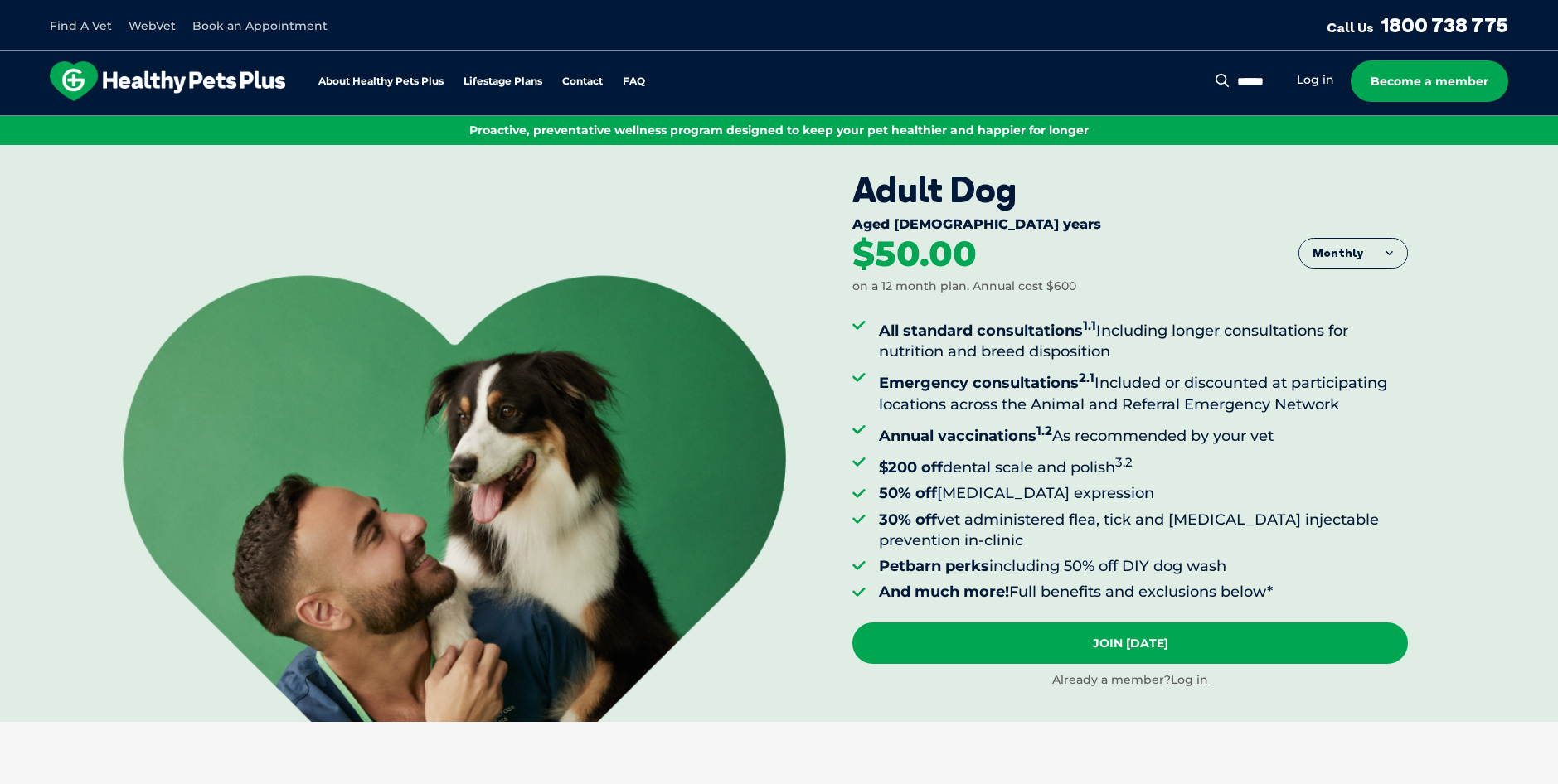
scroll to position [0, 0]
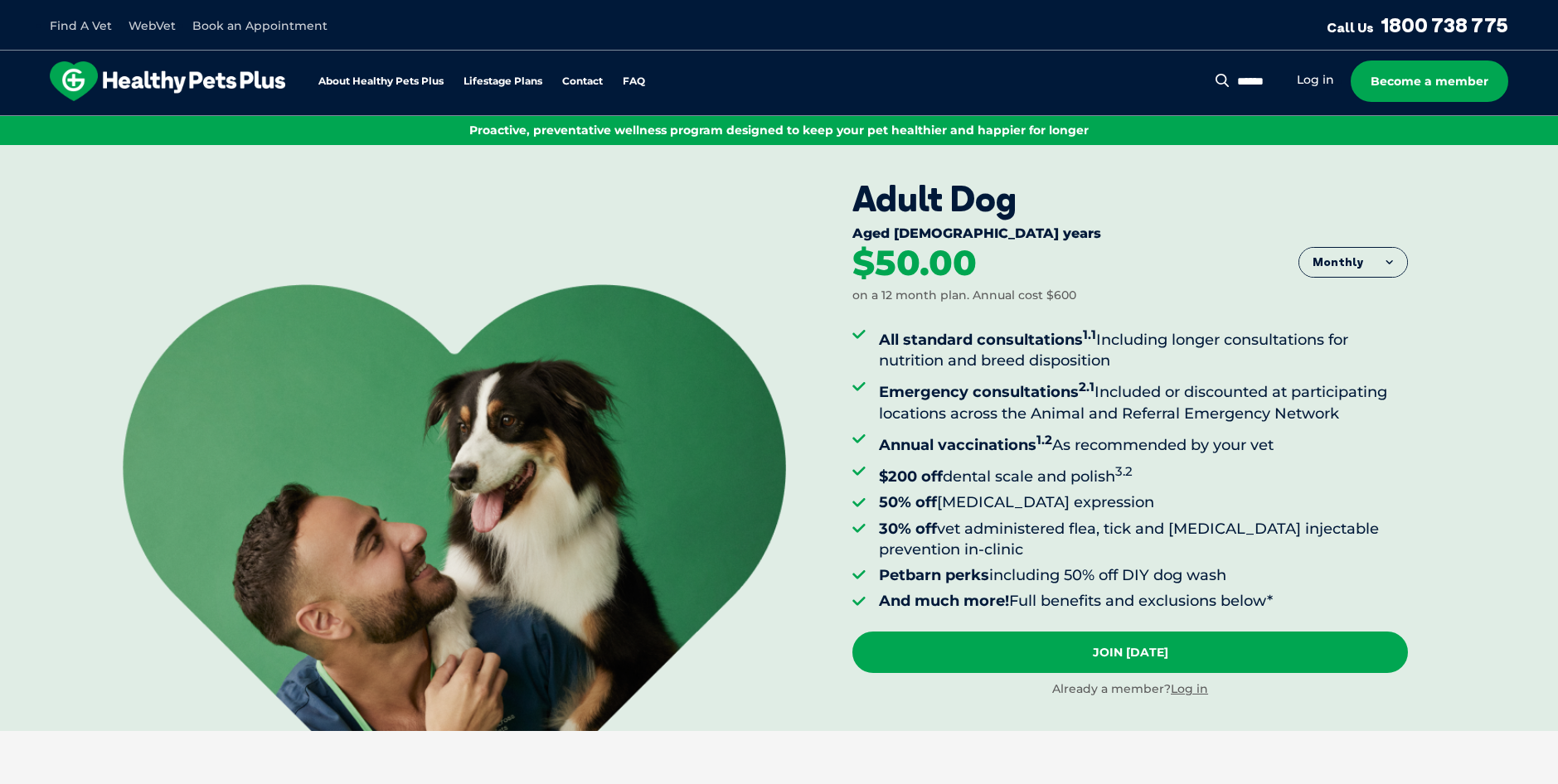
click at [1261, 430] on li "Annual vaccinations 1.2 As recommended by your vet" at bounding box center [1143, 443] width 529 height 27
click at [645, 83] on link "FAQ" at bounding box center [633, 81] width 23 height 11
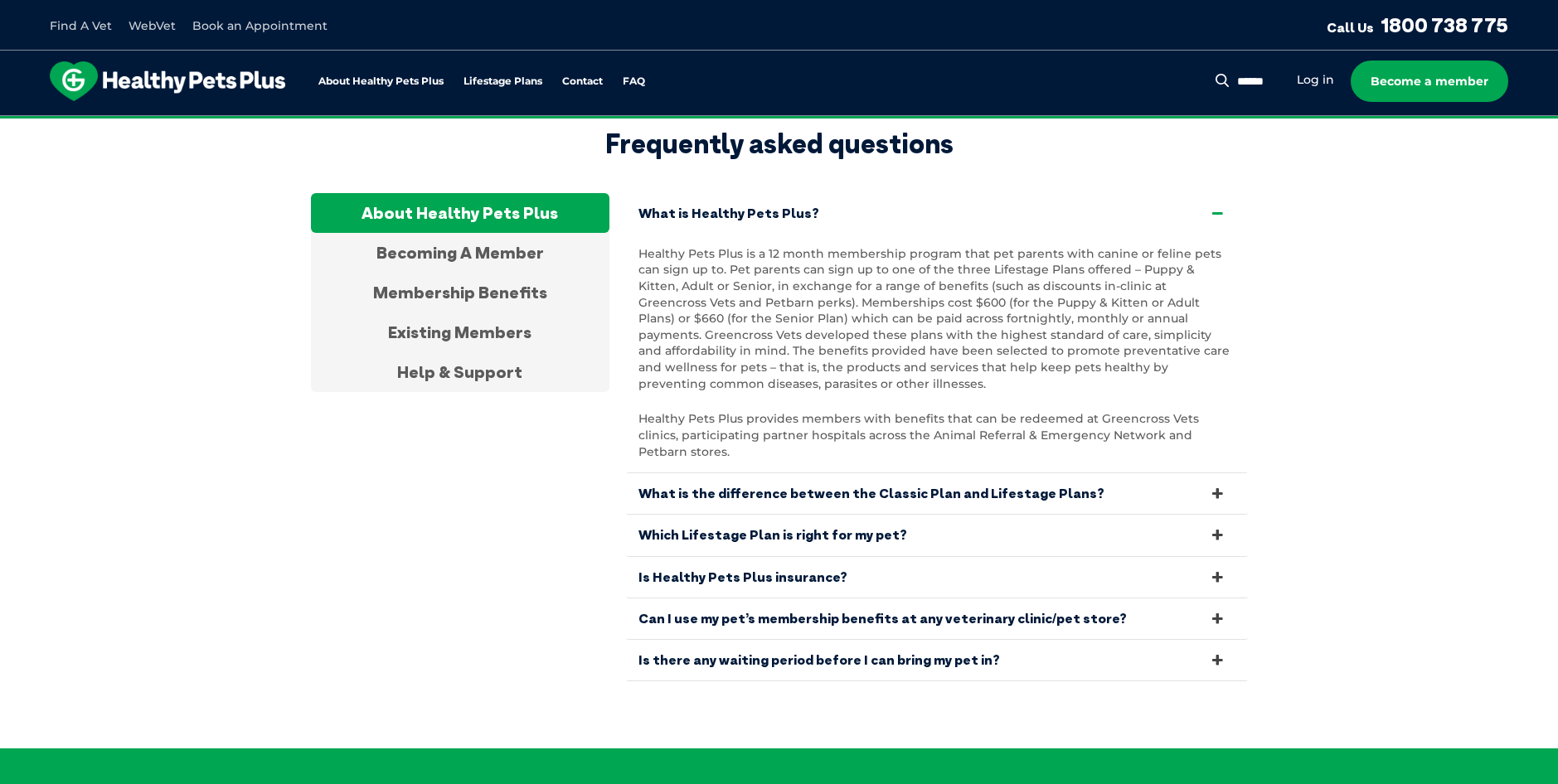
scroll to position [3162, 0]
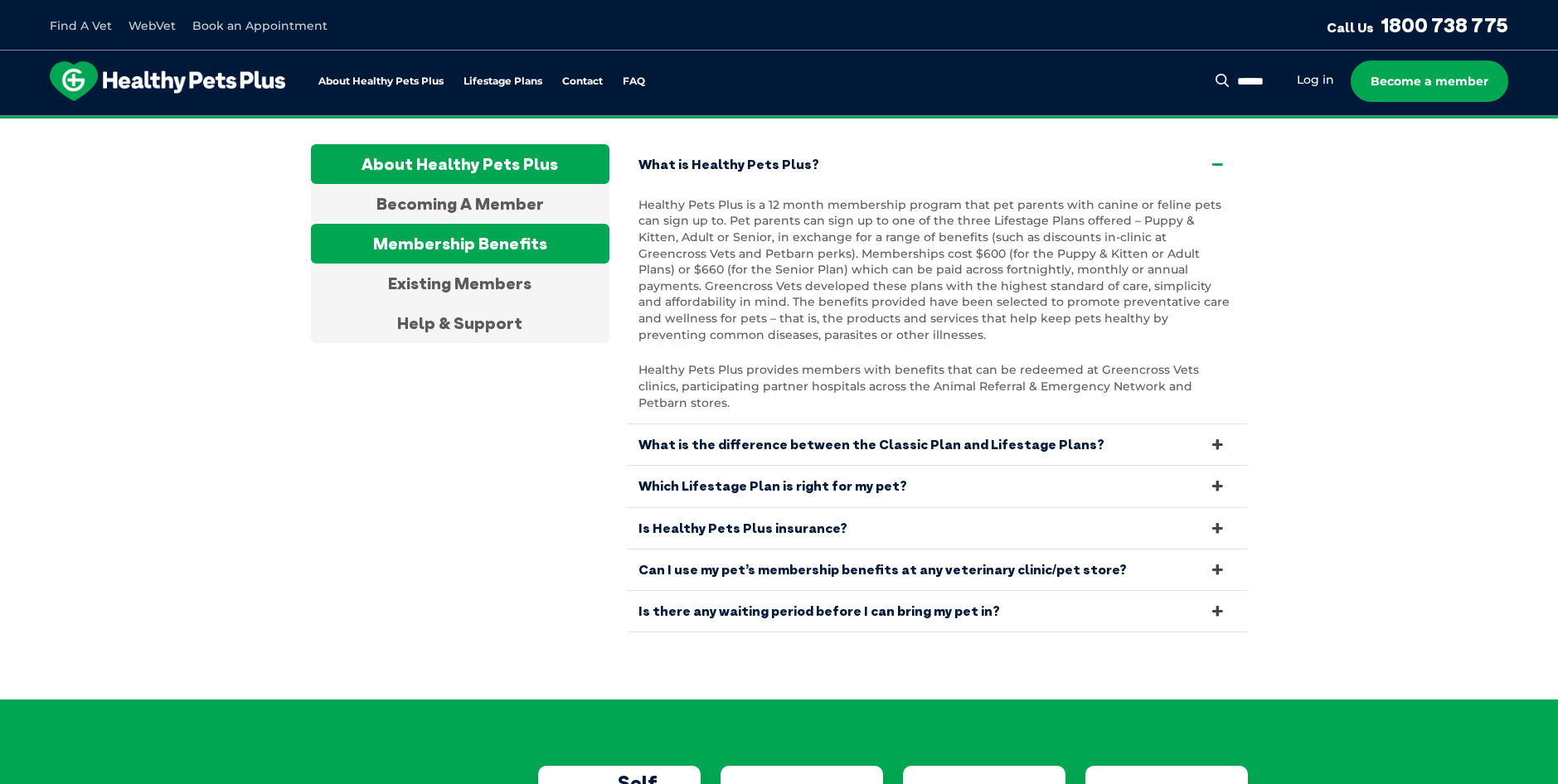
click at [512, 235] on div "Membership Benefits" at bounding box center [461, 244] width 299 height 40
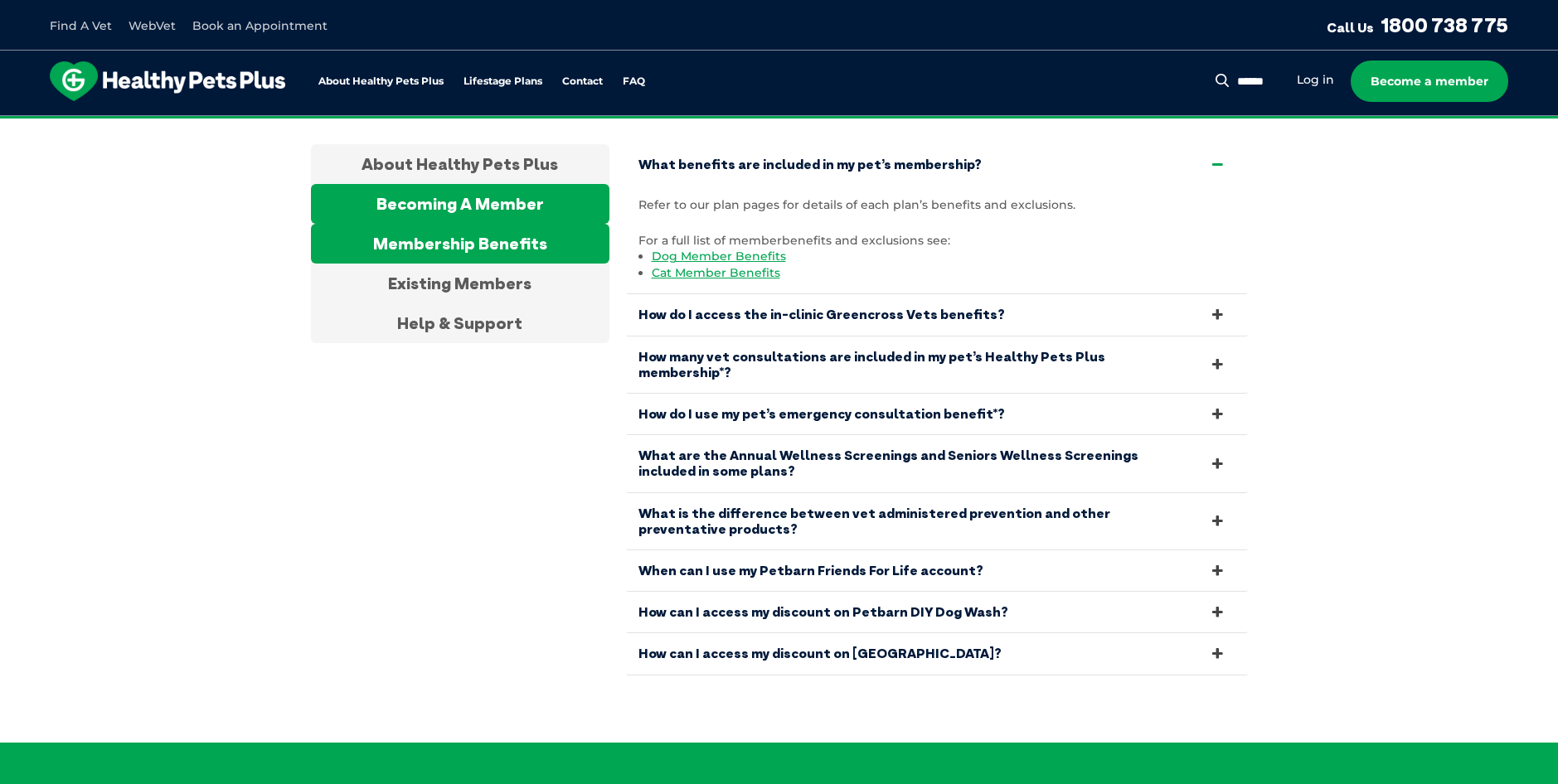
click at [491, 184] on div "Becoming A Member" at bounding box center [461, 204] width 299 height 40
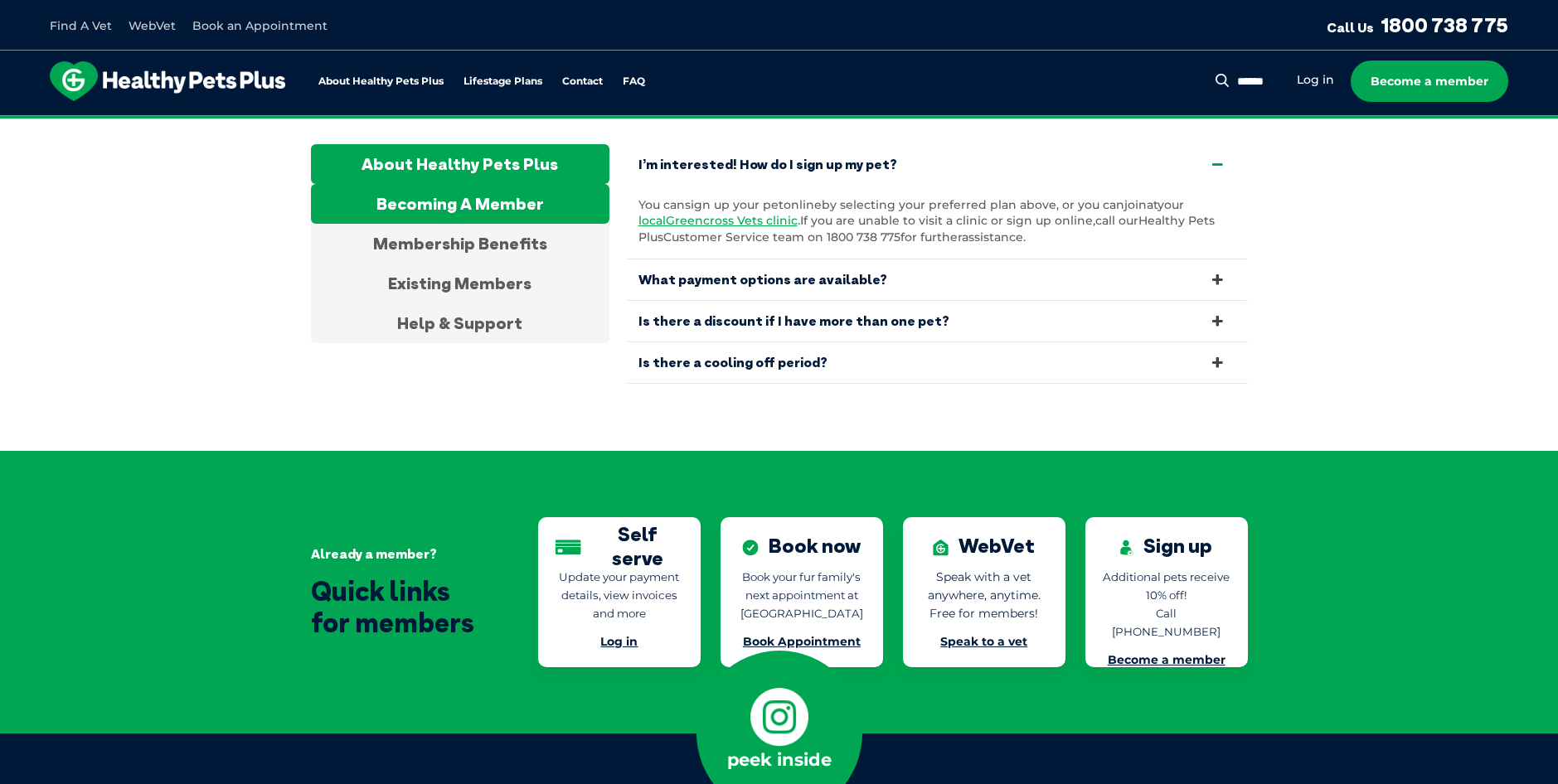
click at [500, 144] on div "About Healthy Pets Plus" at bounding box center [461, 164] width 299 height 40
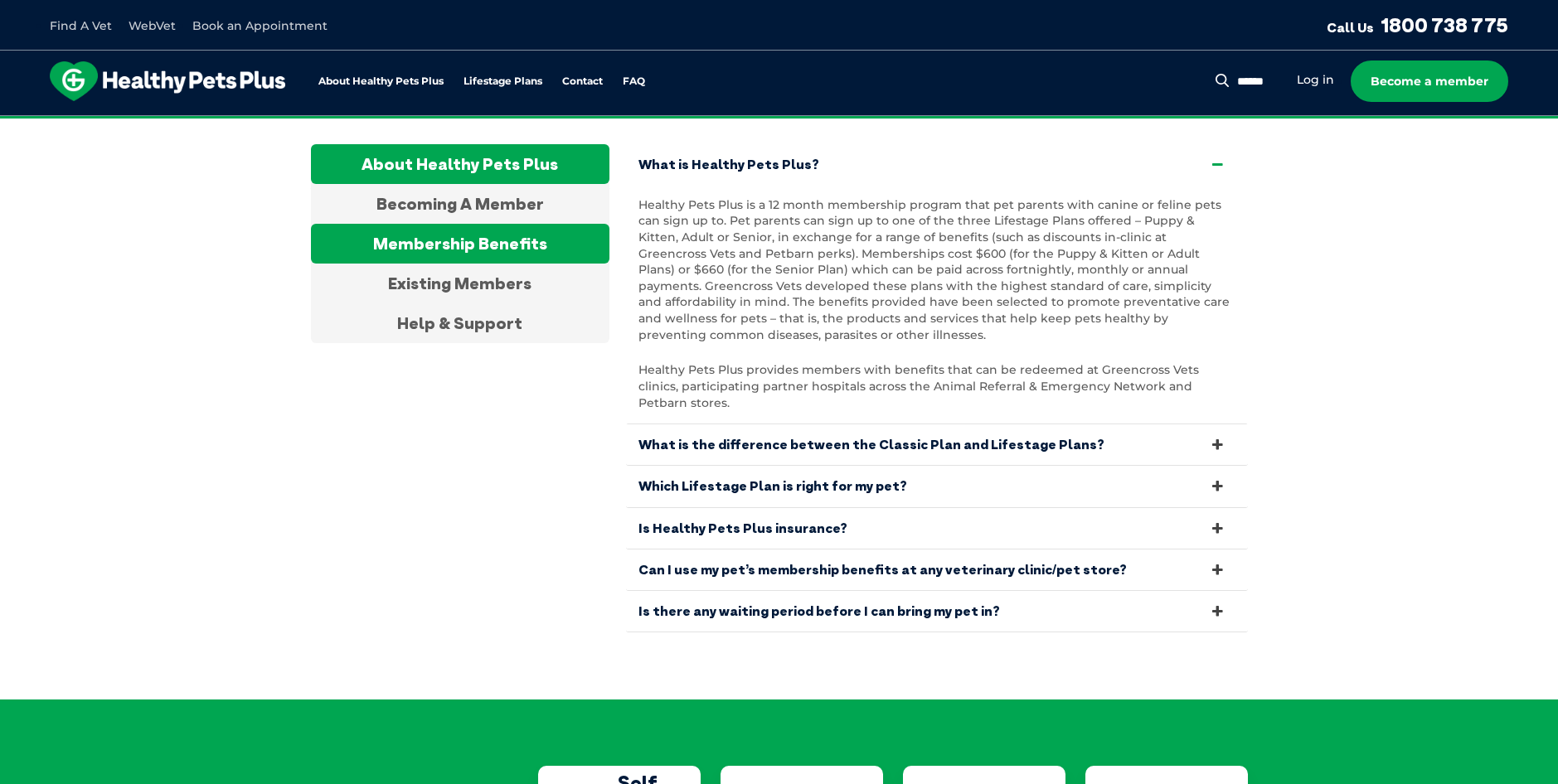
click at [514, 230] on div "Membership Benefits" at bounding box center [461, 244] width 299 height 40
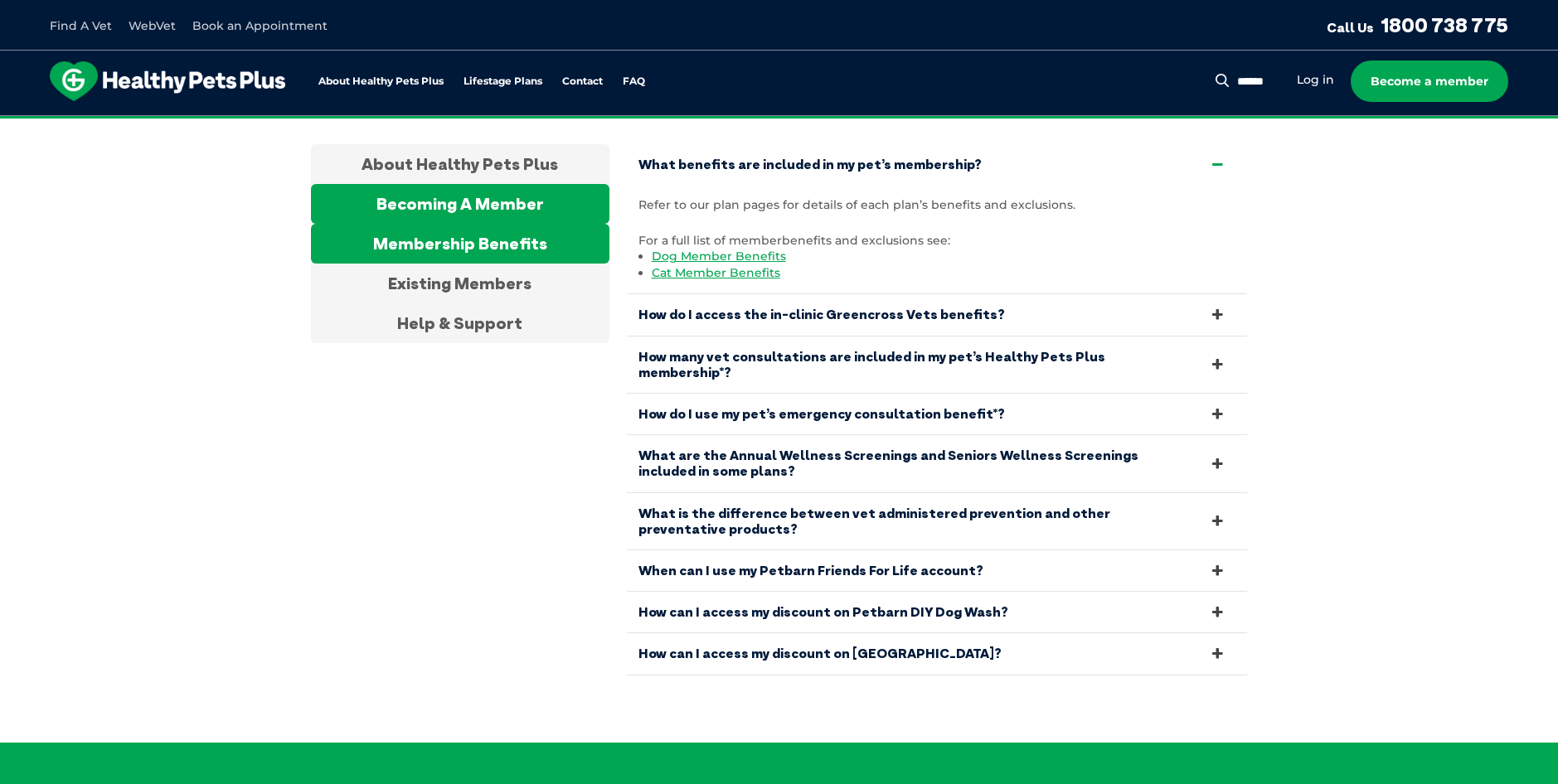
click at [517, 187] on div "Becoming A Member" at bounding box center [461, 204] width 299 height 40
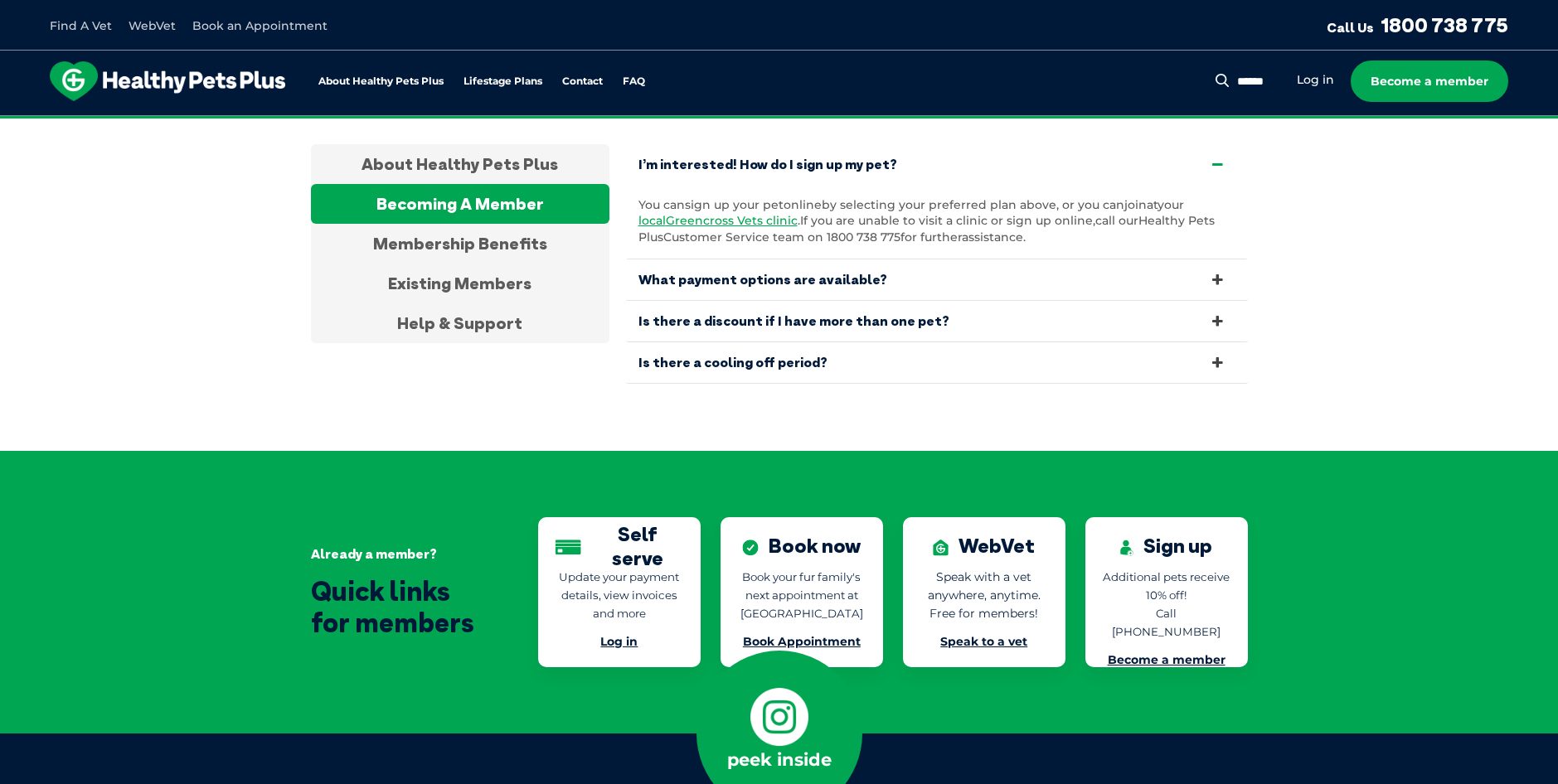
click at [1123, 374] on section "Frequently asked questions About Healthy Pets Plus Becoming A Member Membership…" at bounding box center [779, 232] width 1558 height 439
click at [1133, 365] on link "Is there a cooling off period?" at bounding box center [936, 362] width 622 height 41
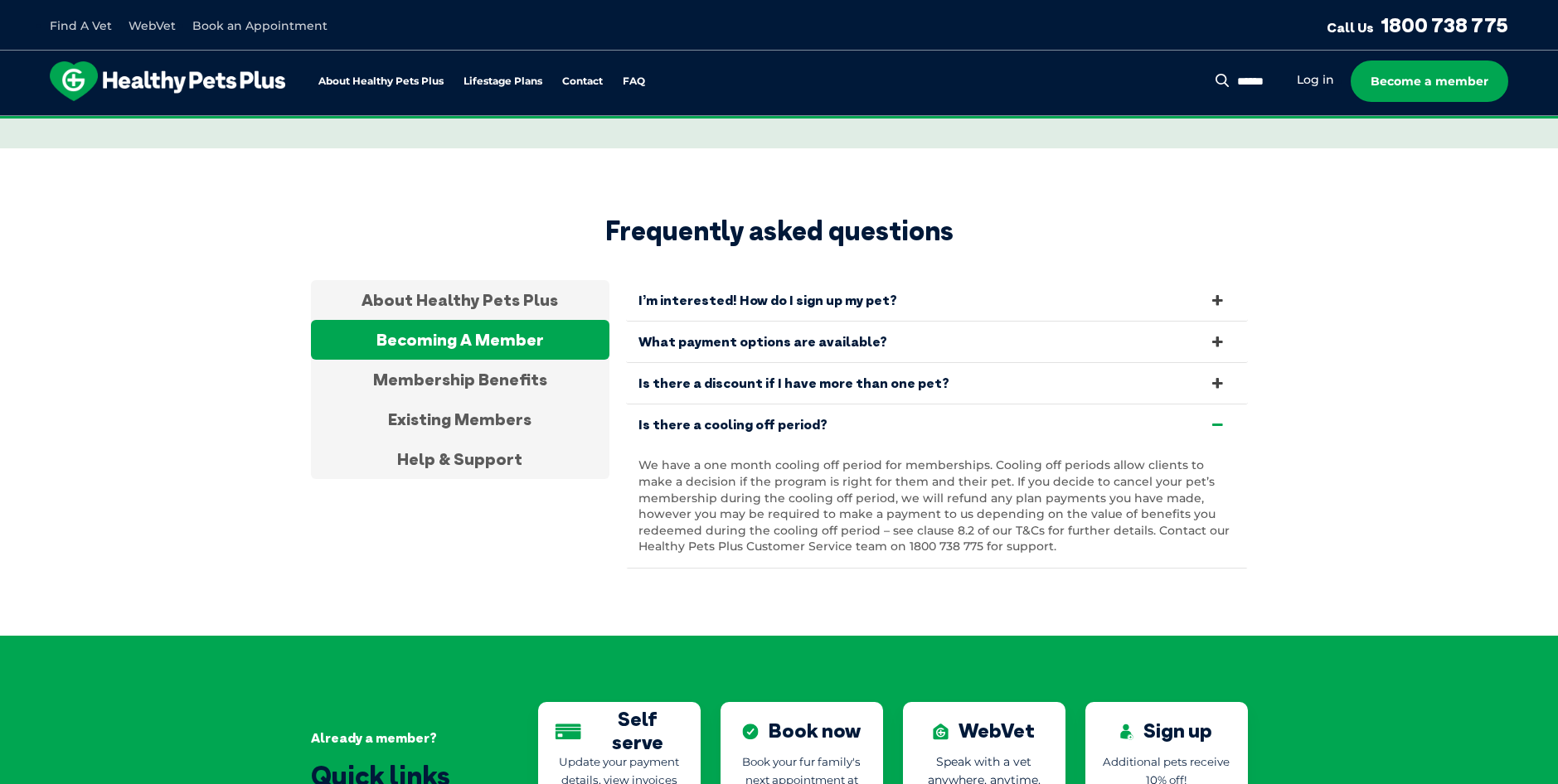
scroll to position [2996, 0]
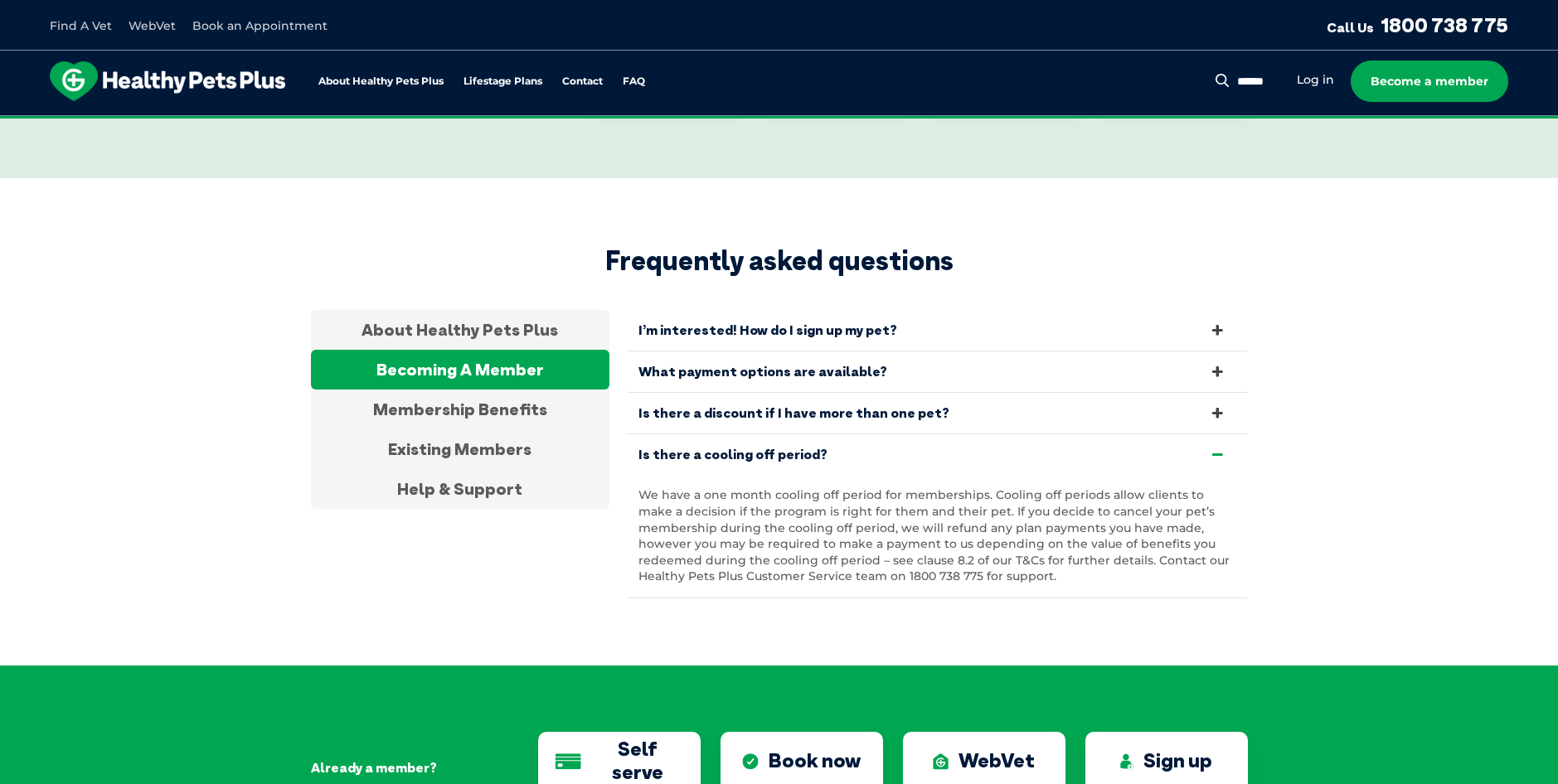
click at [1120, 409] on link "Is there a discount if I have more than one pet?" at bounding box center [936, 413] width 622 height 41
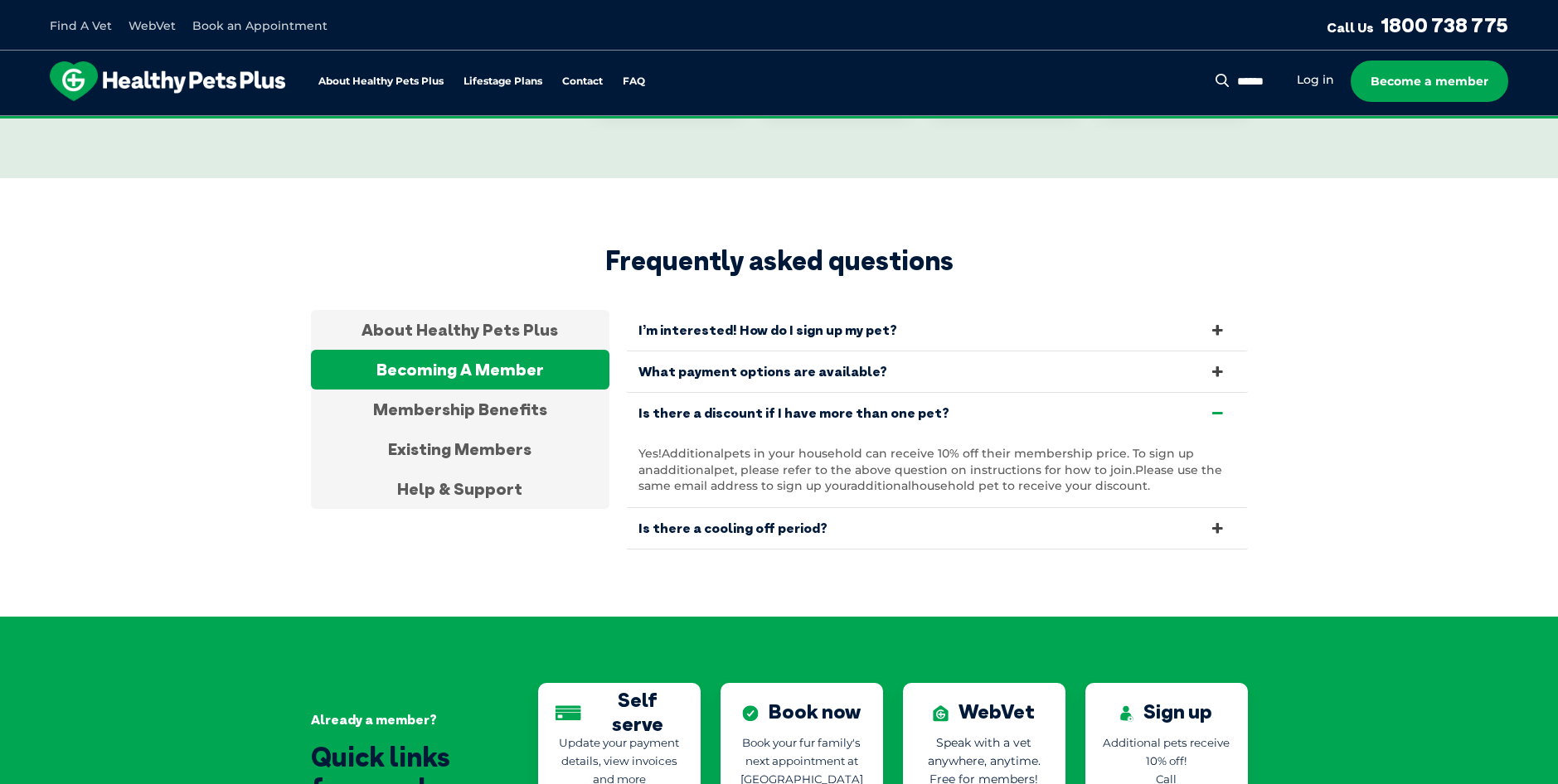
click at [1118, 376] on link "What payment options are available?" at bounding box center [936, 371] width 622 height 41
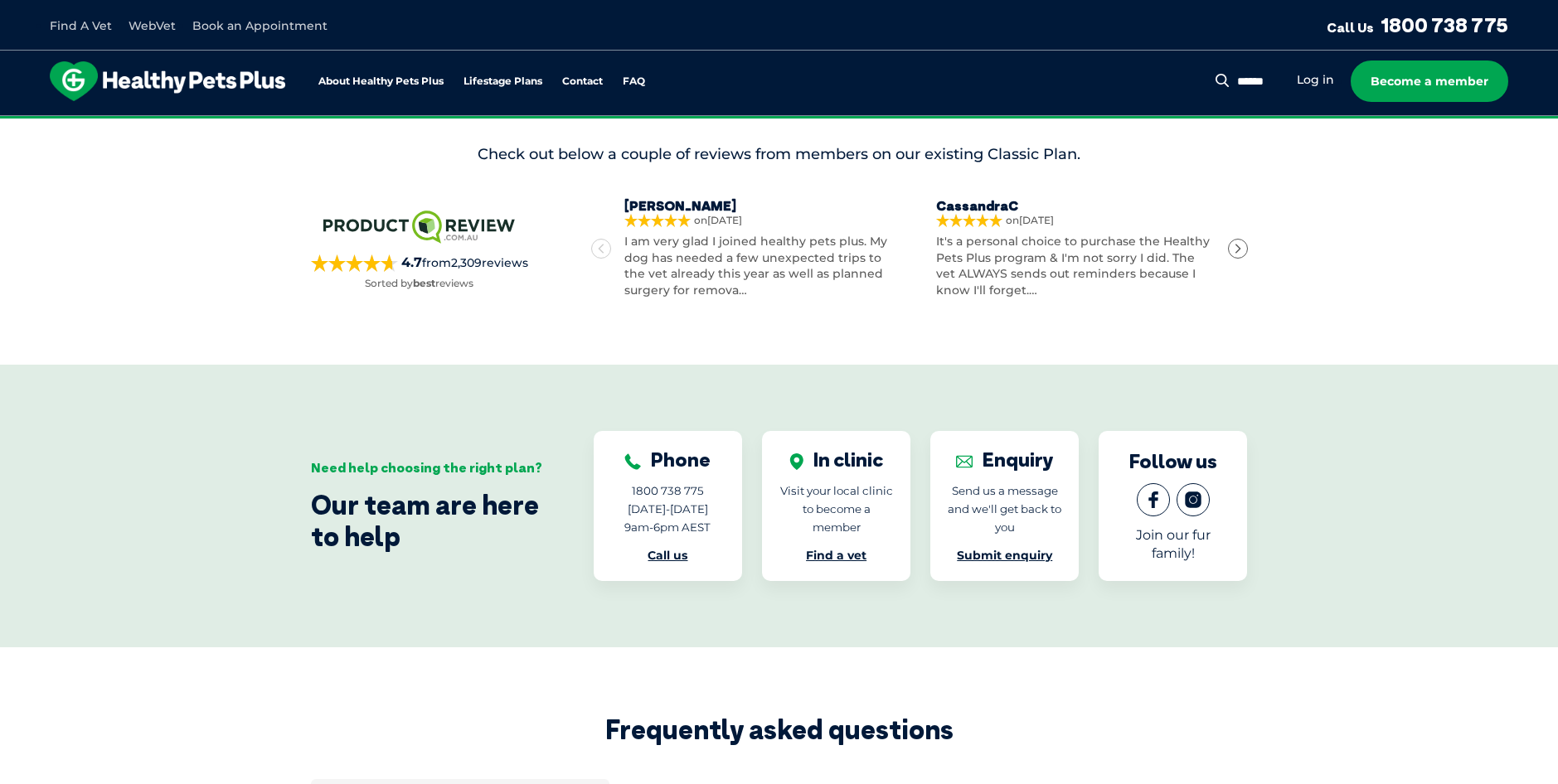
scroll to position [2416, 0]
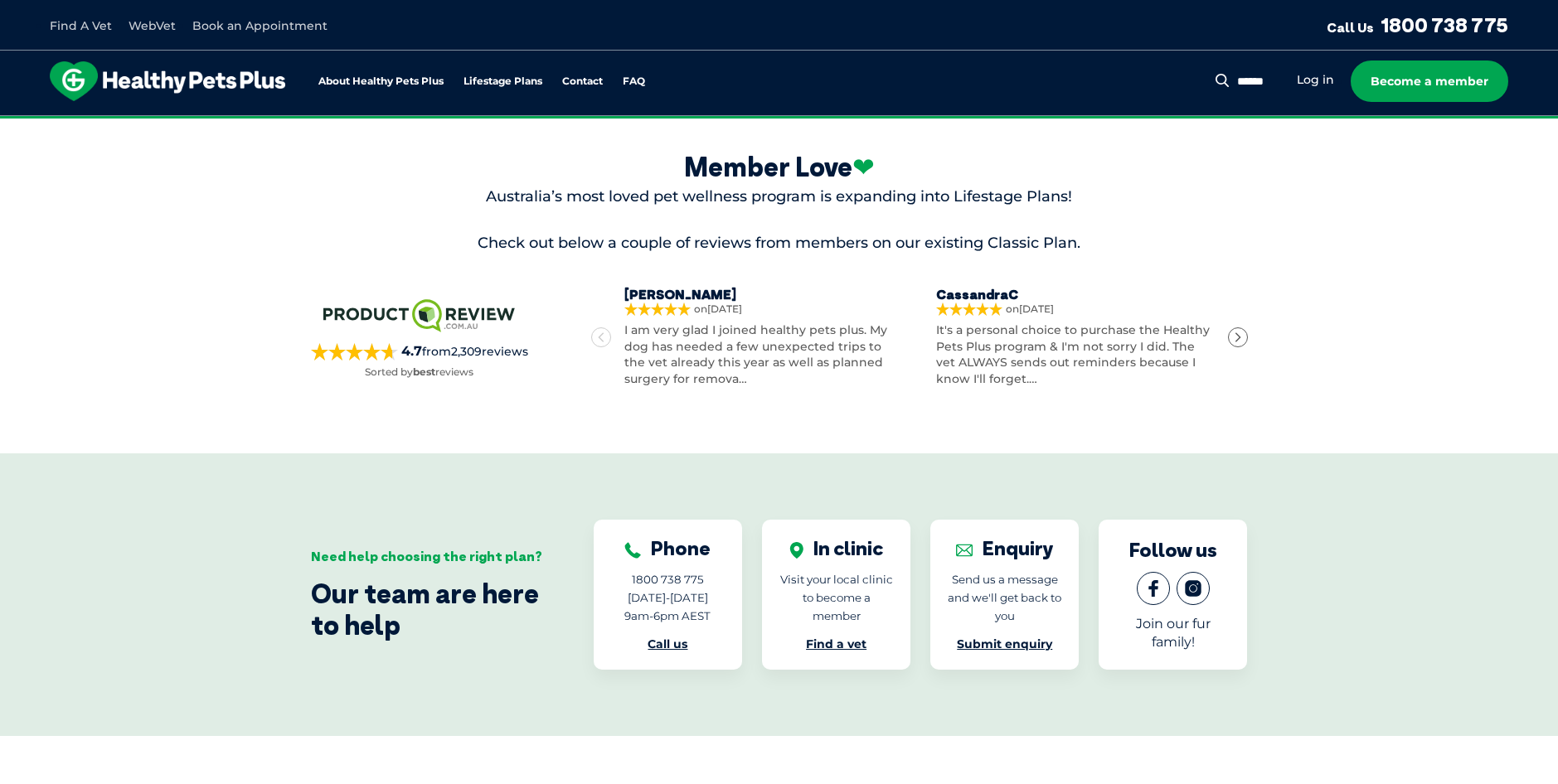
click at [547, 128] on div "Member Love ❤ Australia’s most loved pet wellness program is expanding into Lif…" at bounding box center [779, 269] width 1558 height 369
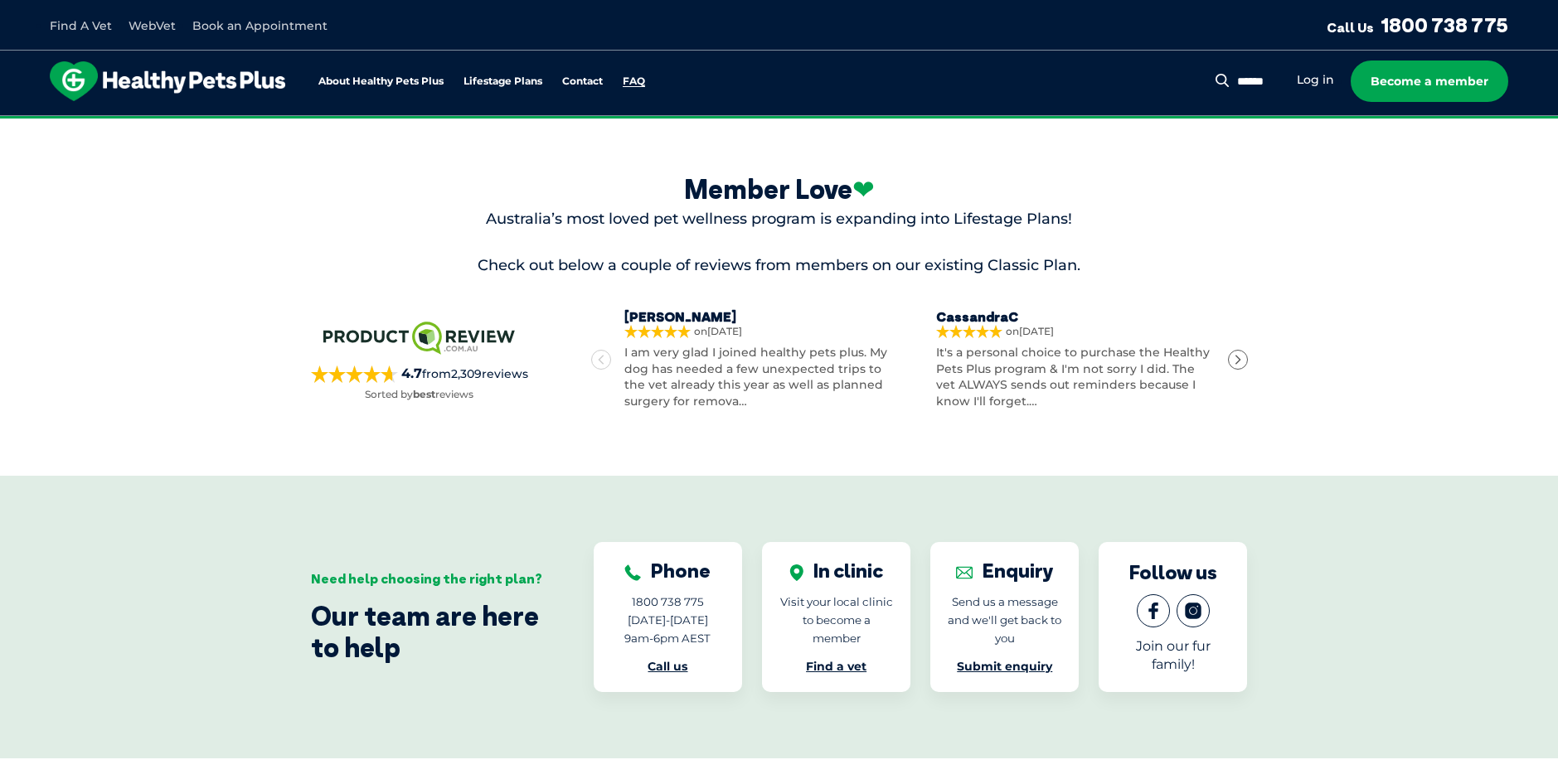
click at [645, 82] on link "FAQ" at bounding box center [633, 81] width 23 height 11
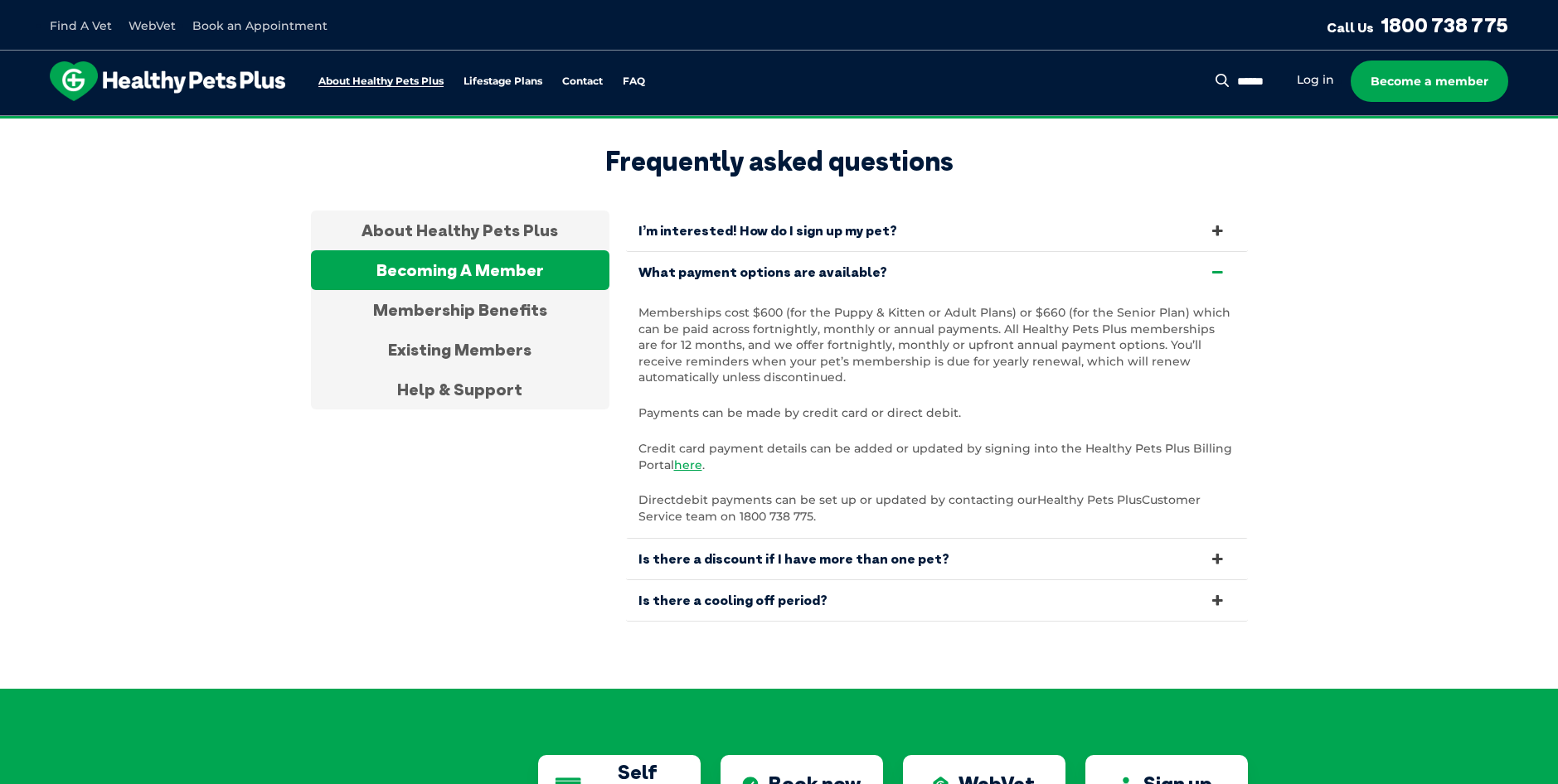
click at [379, 77] on link "About Healthy Pets Plus" at bounding box center [381, 81] width 125 height 11
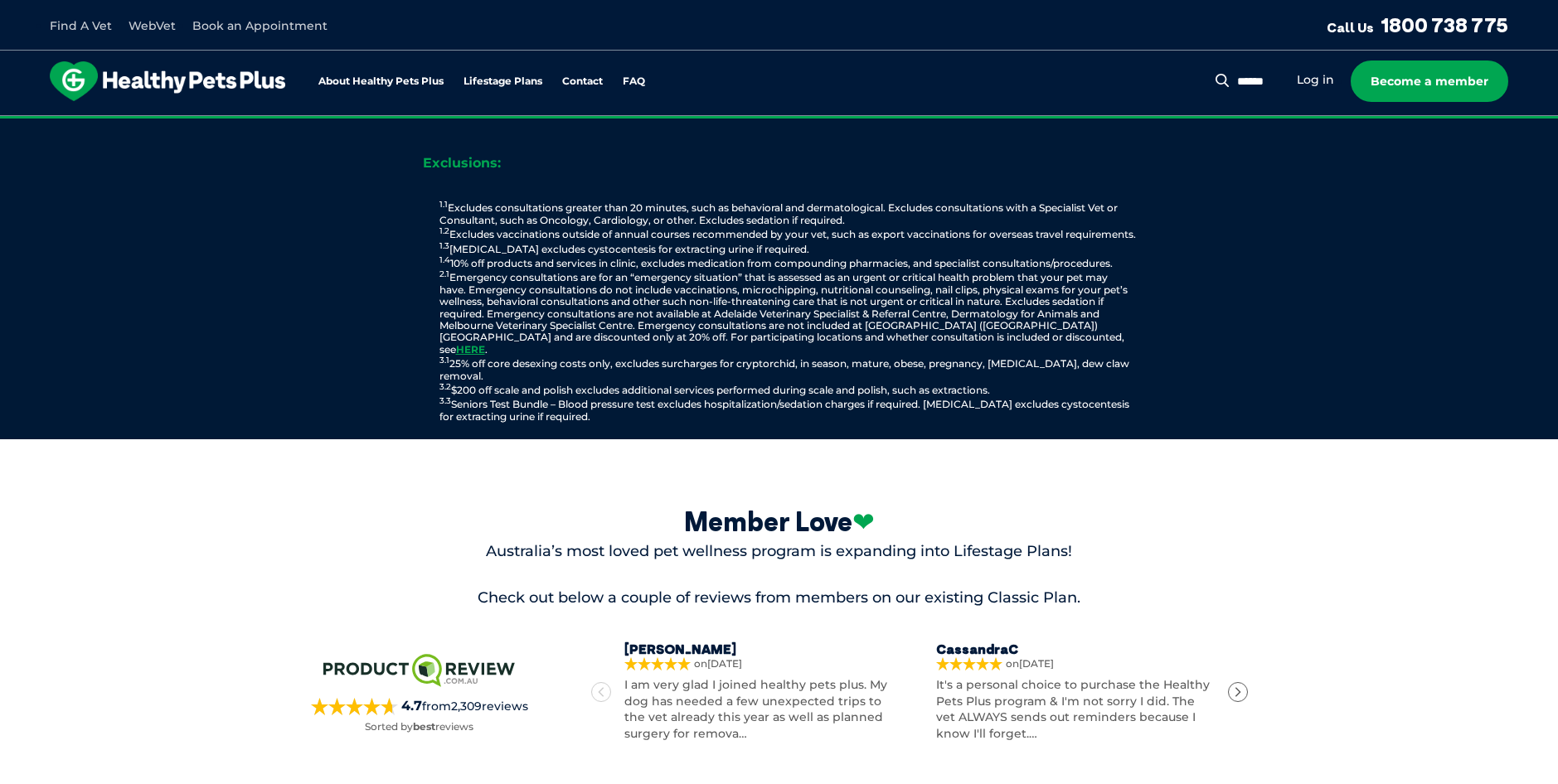
scroll to position [2083, 0]
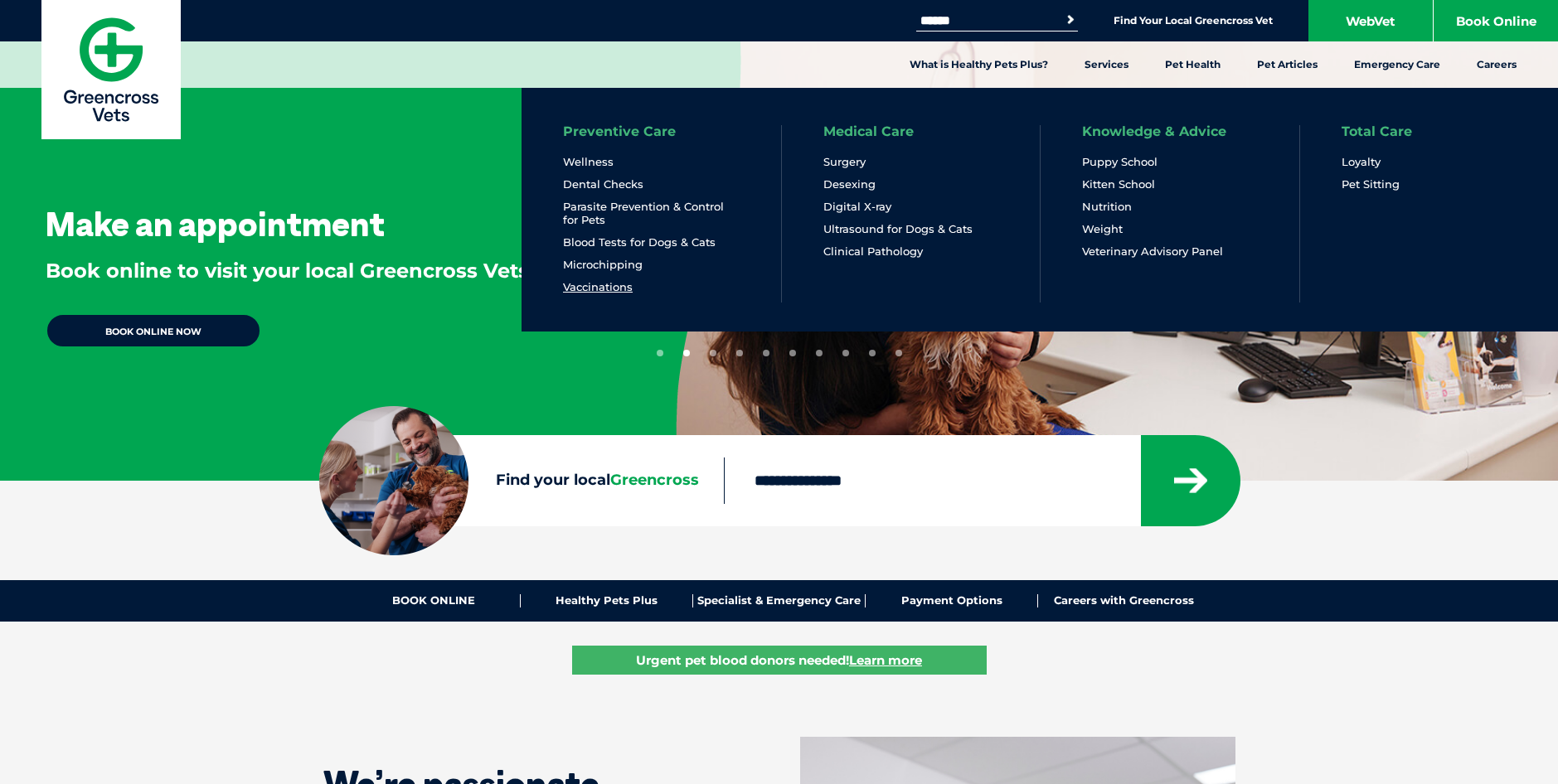
click at [619, 287] on link "Vaccinations" at bounding box center [597, 287] width 69 height 14
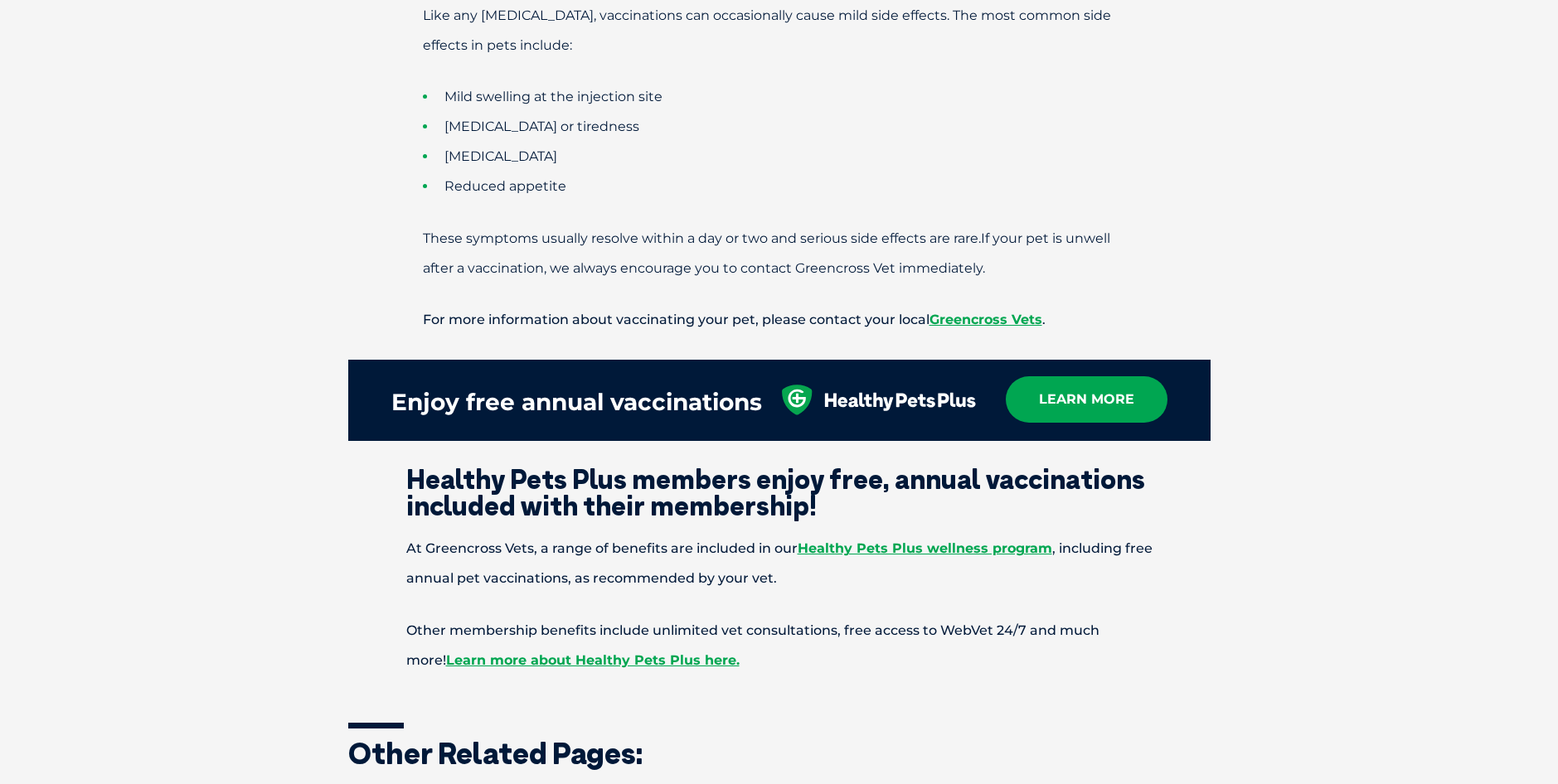
scroll to position [1821, 0]
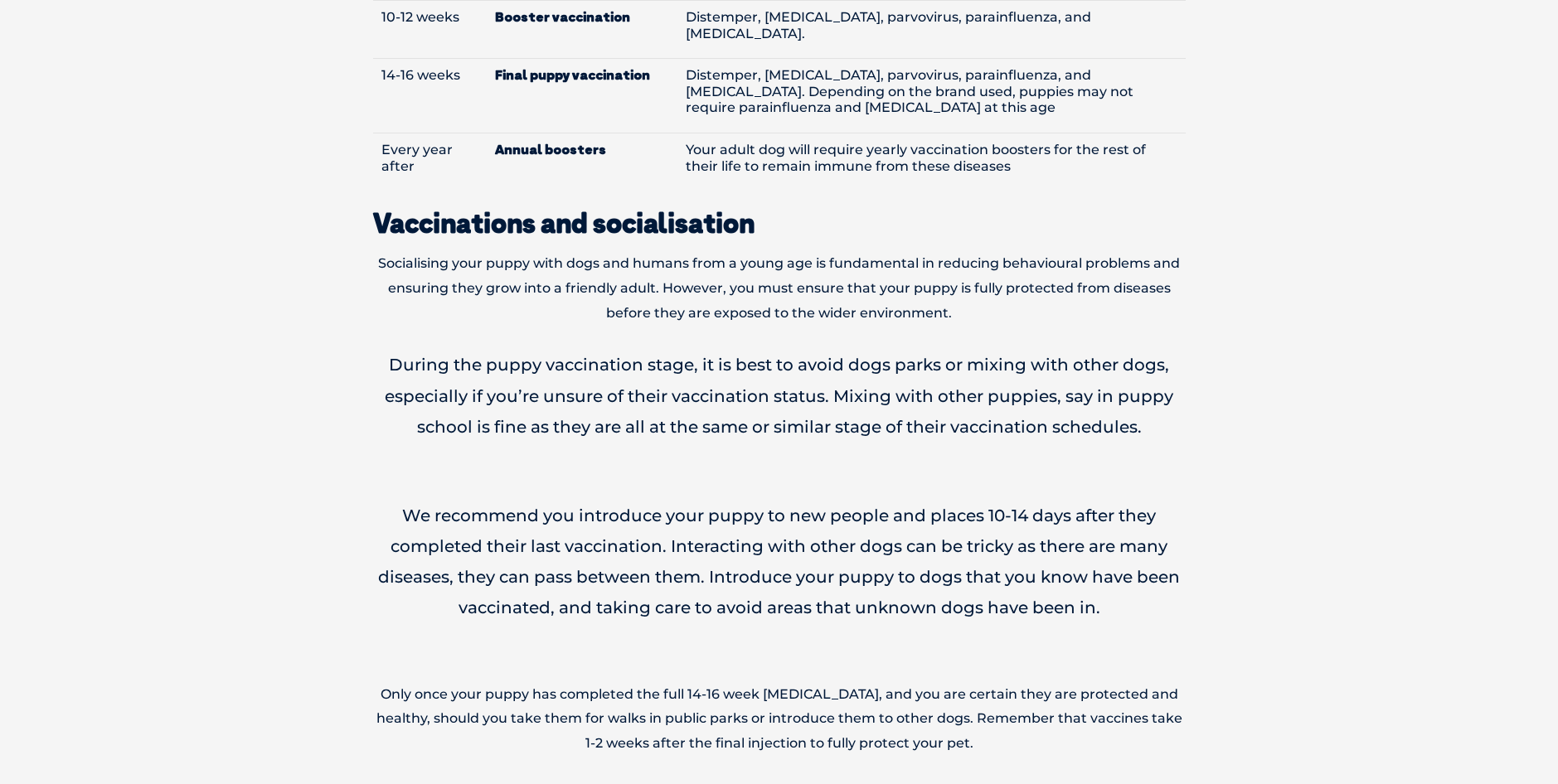
scroll to position [2651, 0]
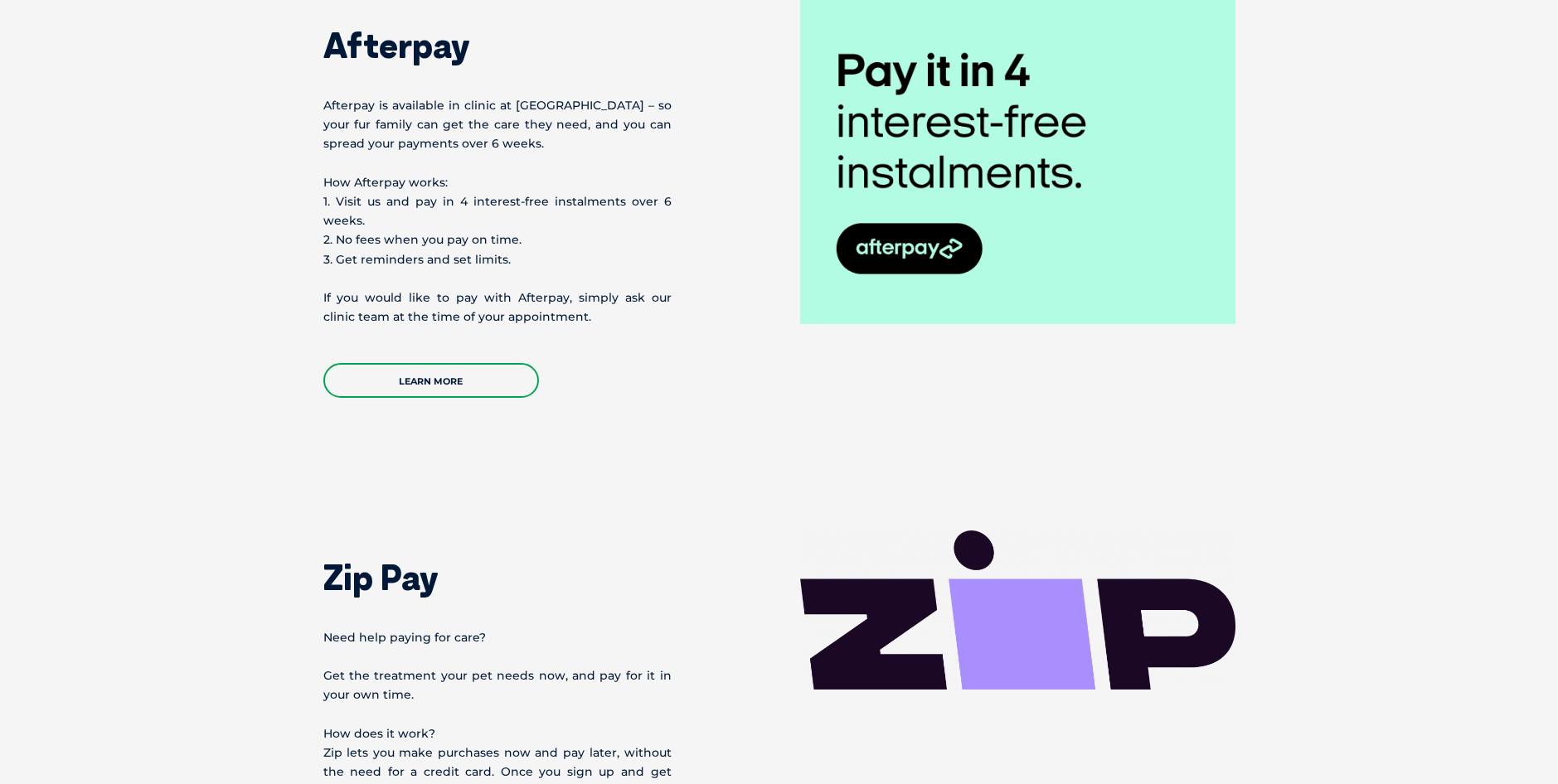
scroll to position [912, 0]
